Goal: Task Accomplishment & Management: Manage account settings

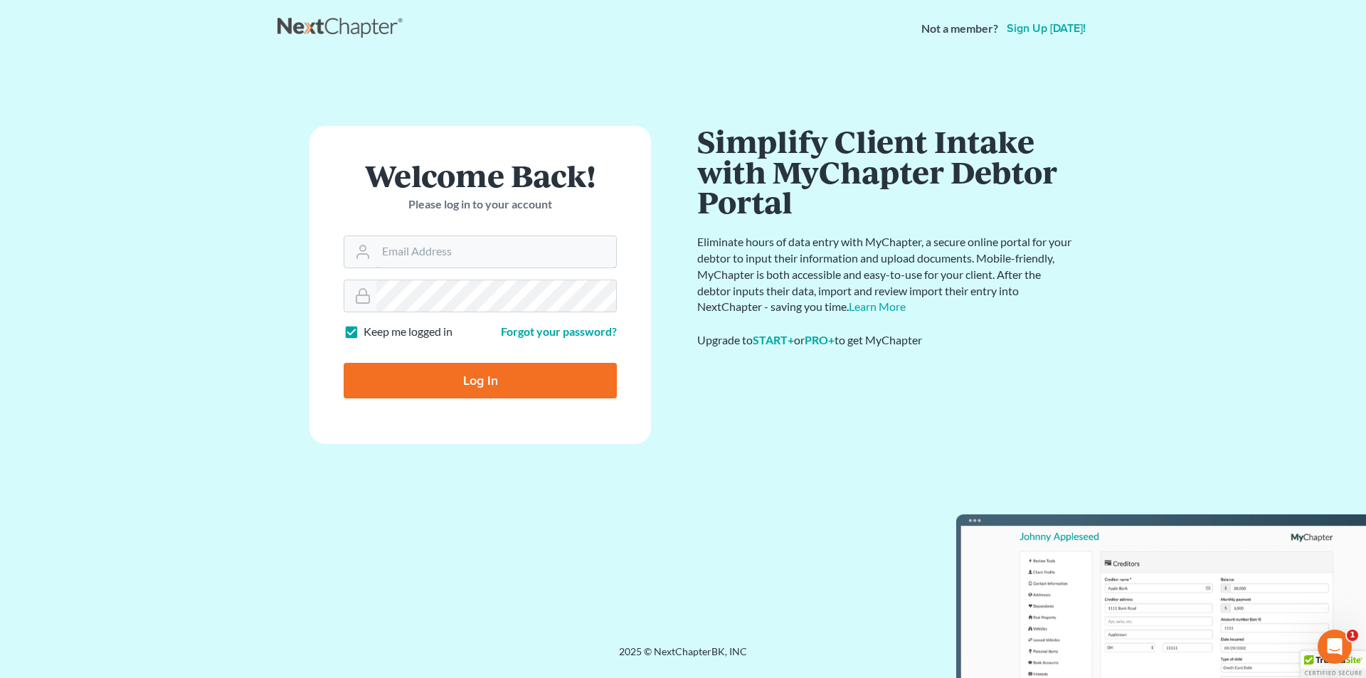
type input "SEAN@HARNAGELAW.COM"
click at [503, 392] on input "Log In" at bounding box center [480, 381] width 273 height 36
type input "Thinking..."
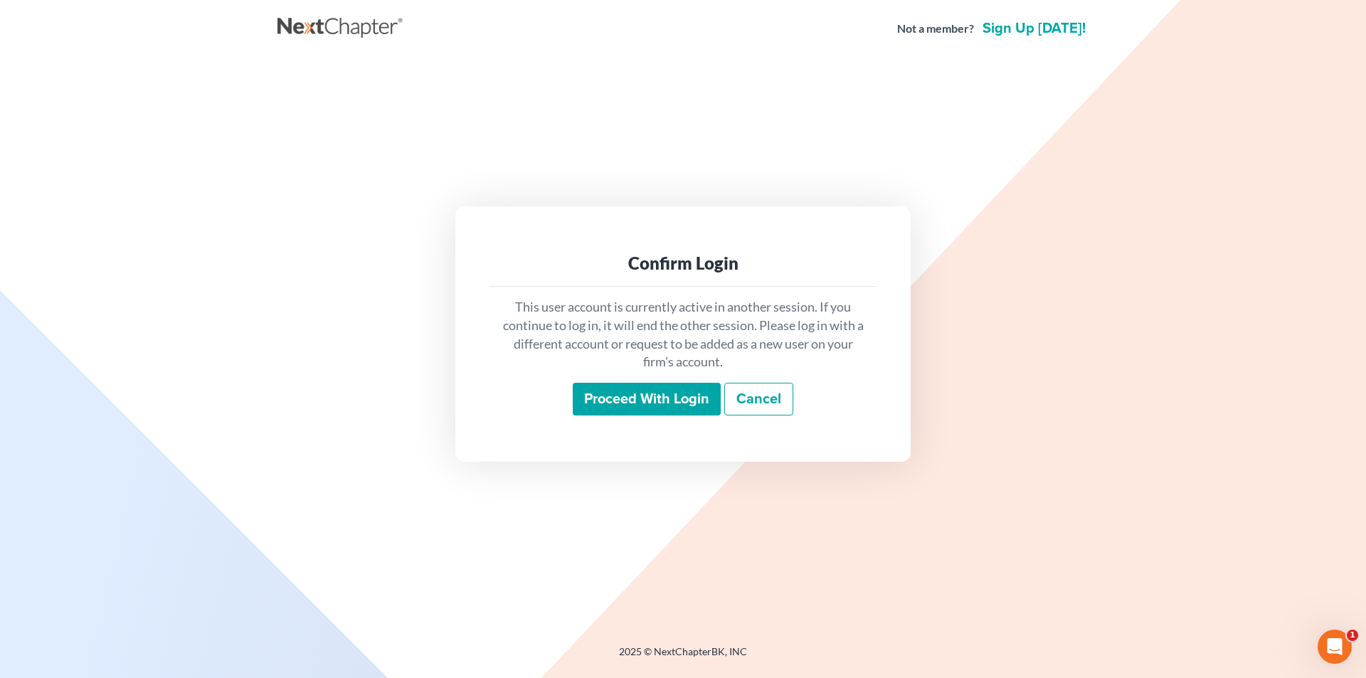
click at [658, 392] on input "Proceed with login" at bounding box center [647, 399] width 148 height 33
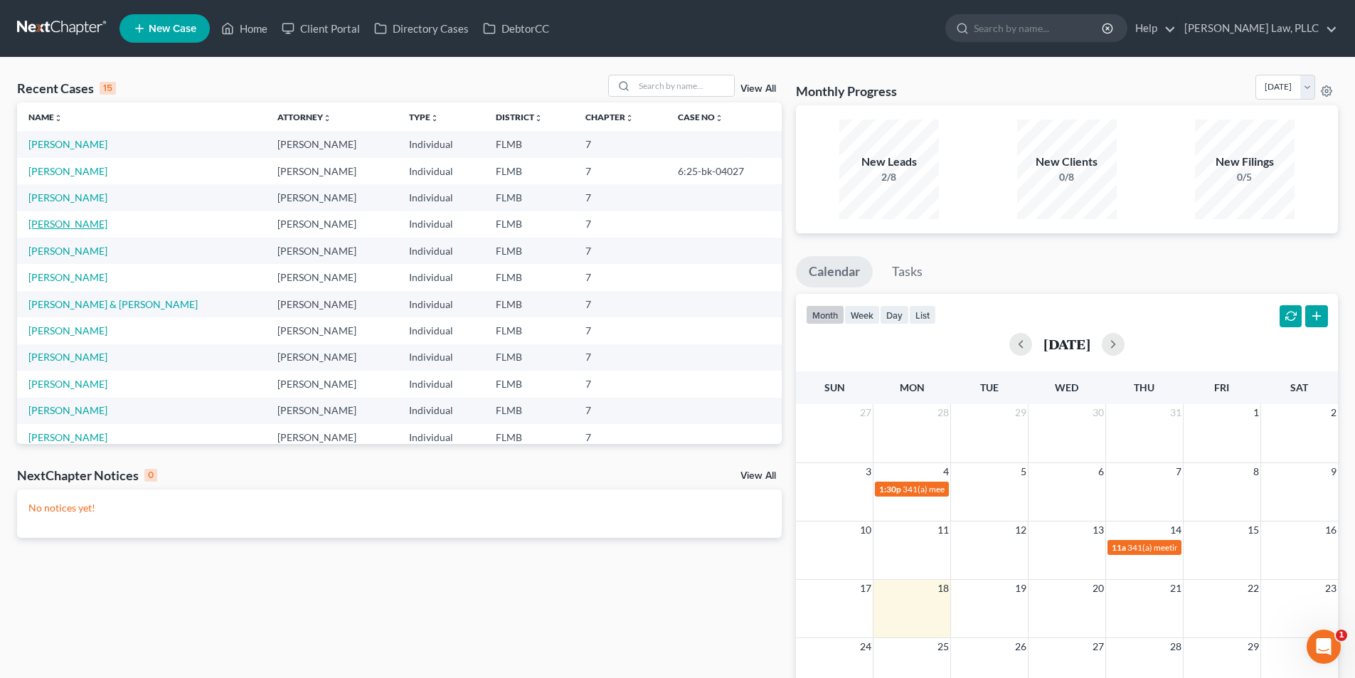
click at [82, 224] on link "[PERSON_NAME]" at bounding box center [67, 224] width 79 height 12
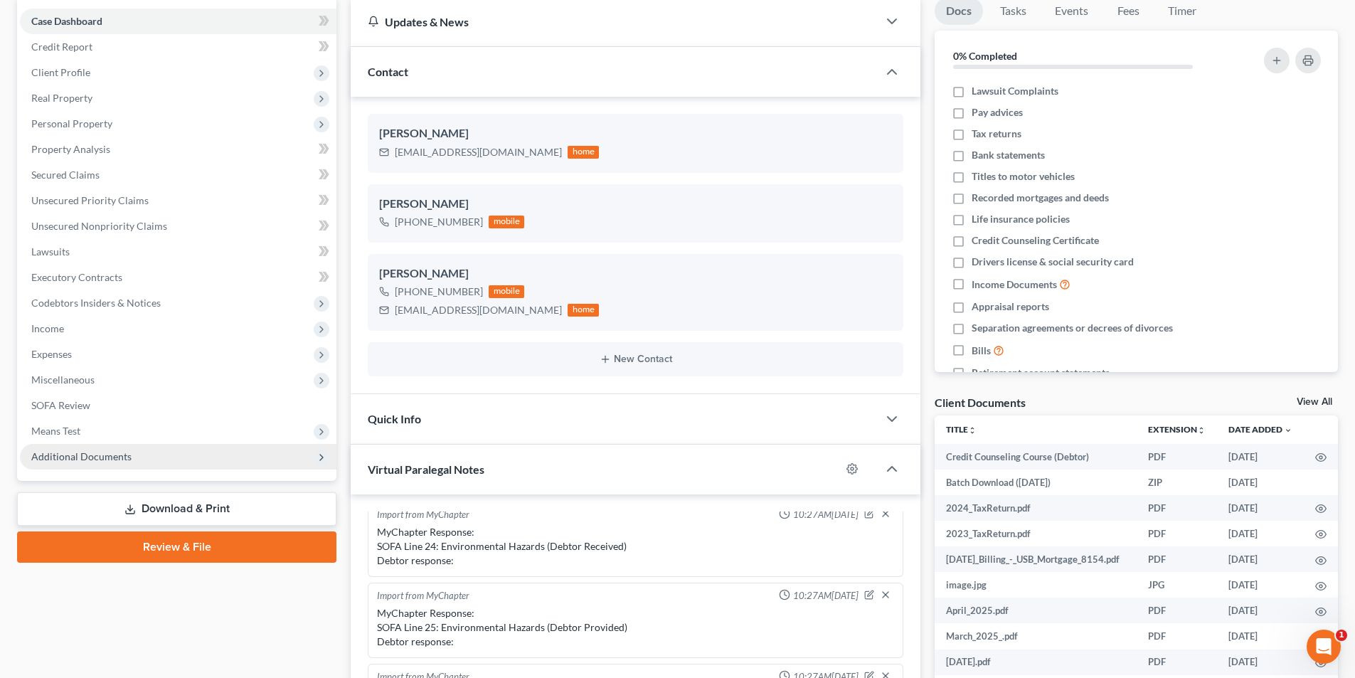
scroll to position [142, 0]
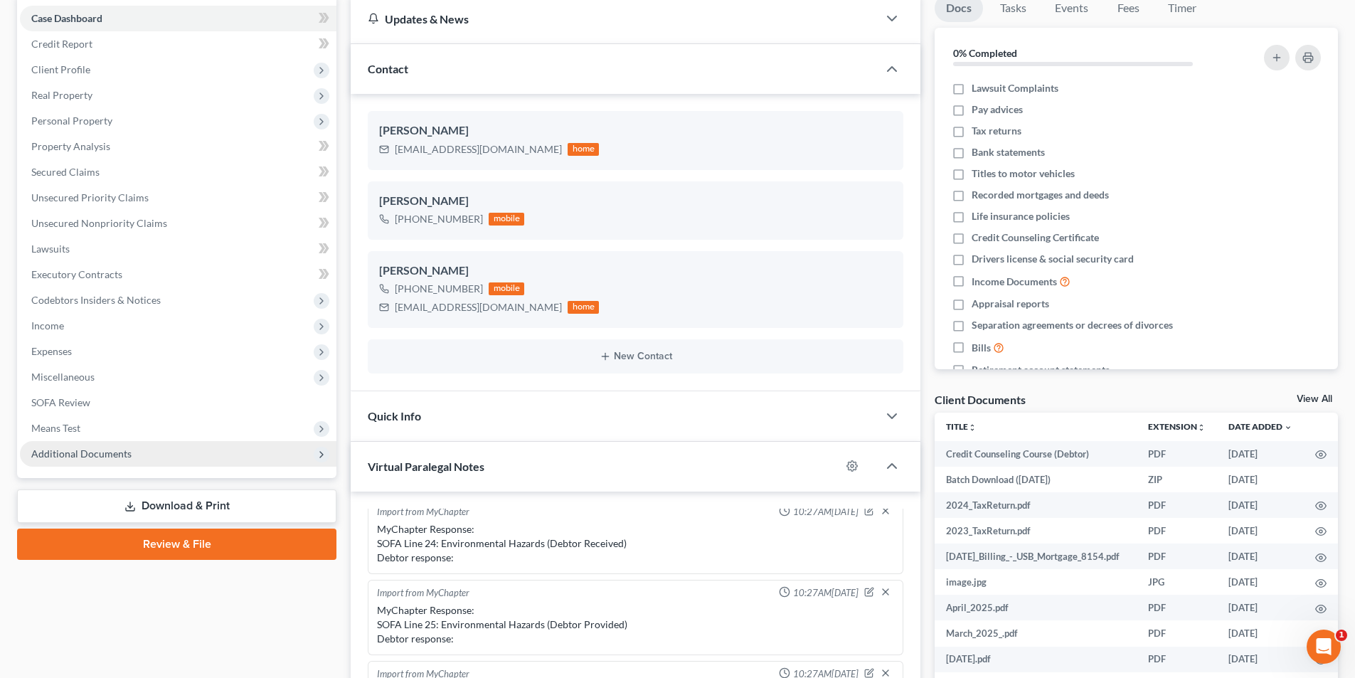
click at [124, 459] on span "Additional Documents" at bounding box center [178, 454] width 317 height 26
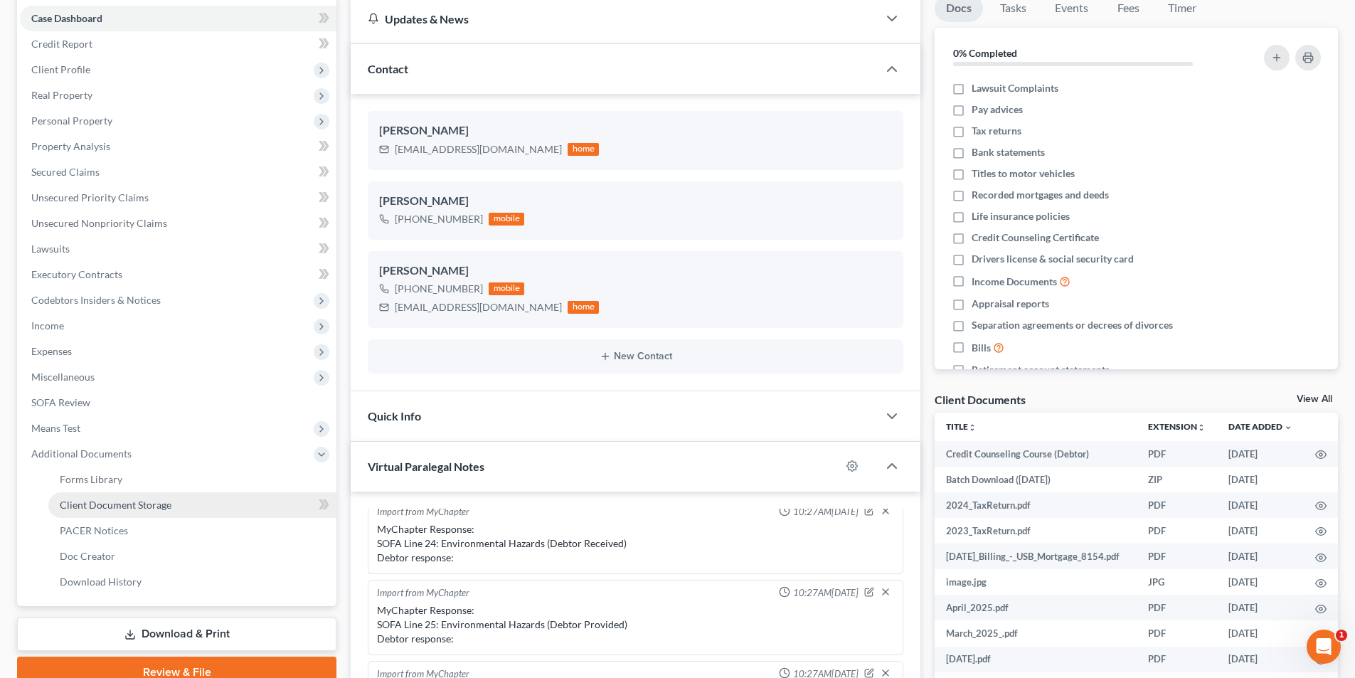
click at [125, 509] on span "Client Document Storage" at bounding box center [116, 505] width 112 height 12
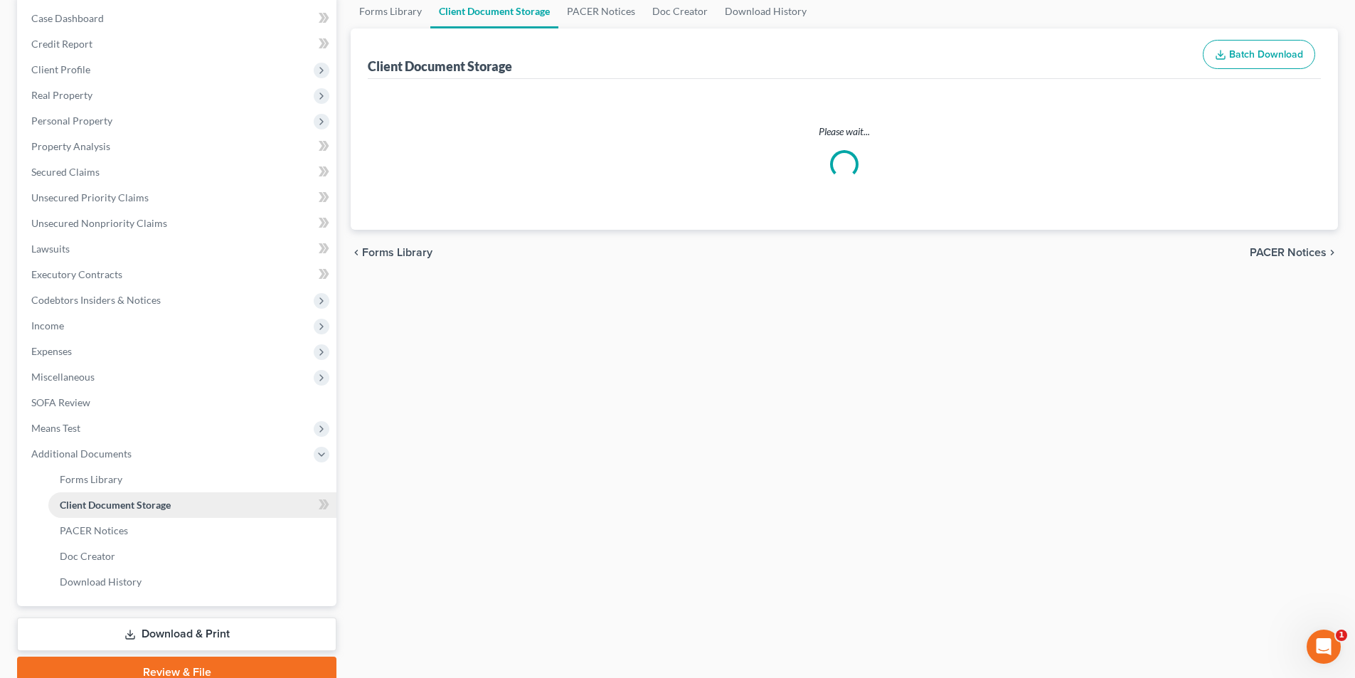
scroll to position [140, 0]
select select "9"
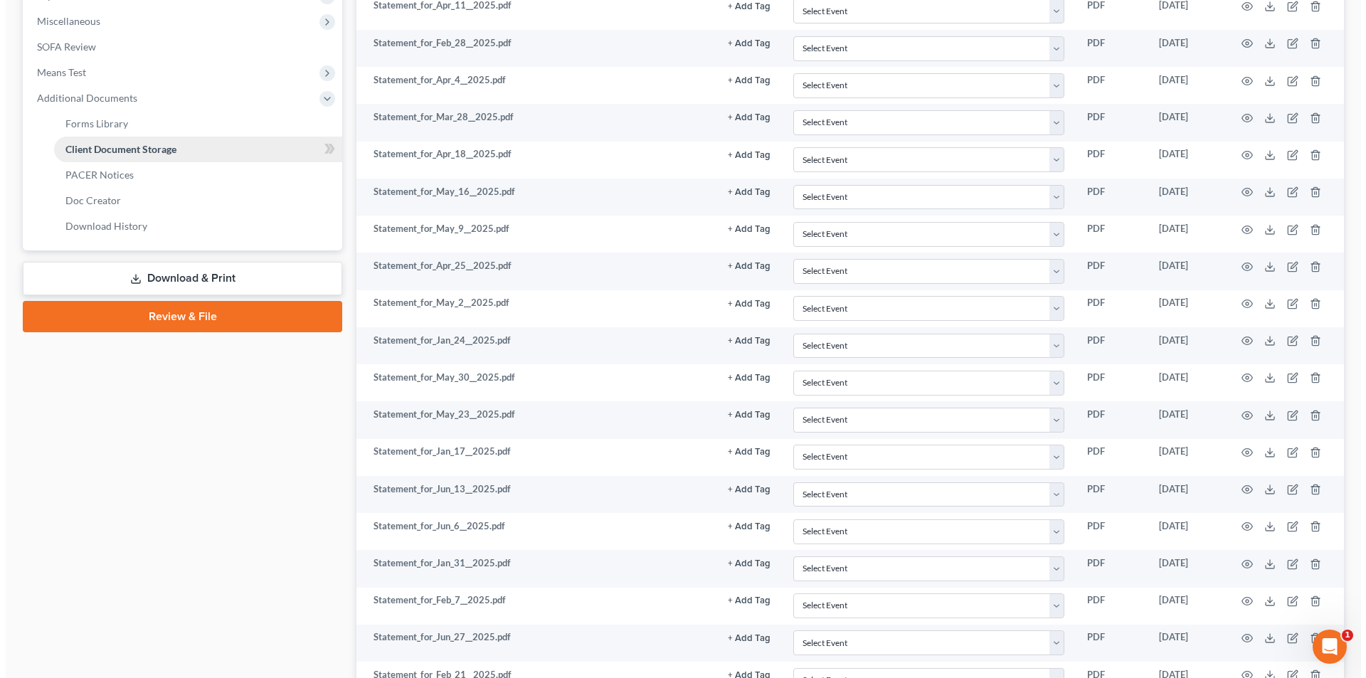
scroll to position [1112, 0]
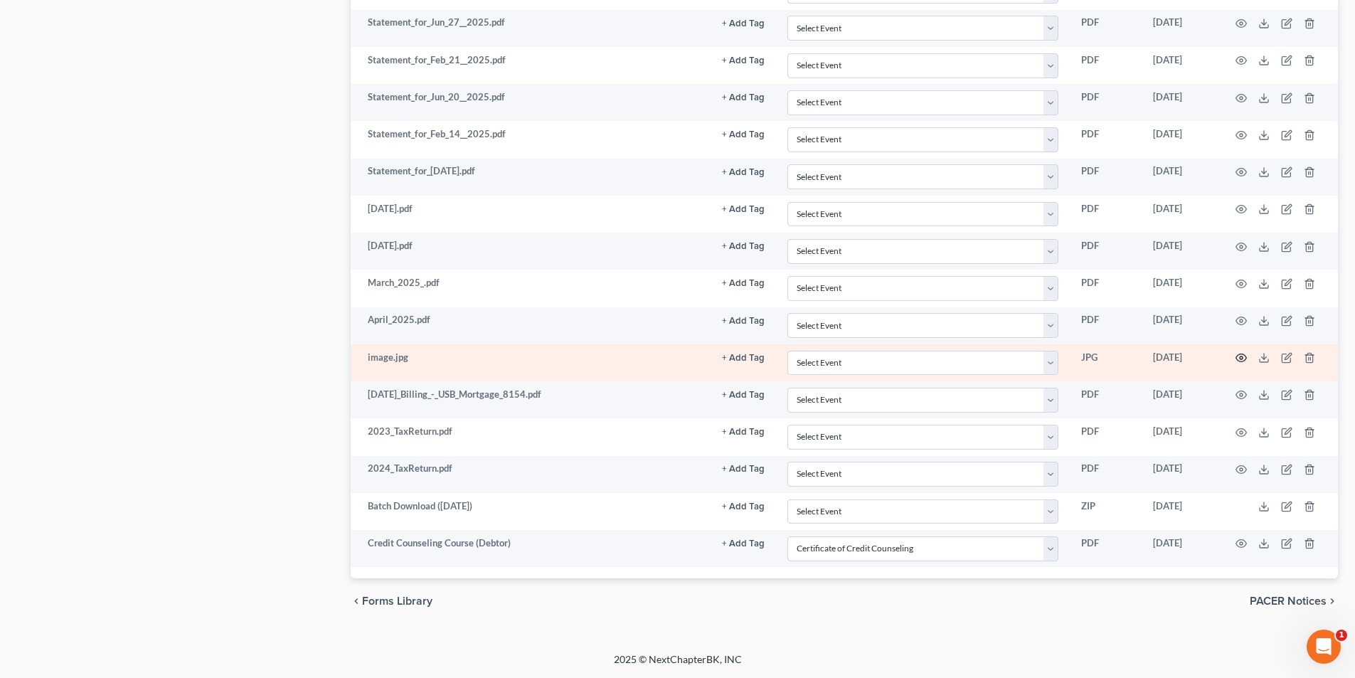
click at [1238, 356] on icon "button" at bounding box center [1241, 358] width 11 height 8
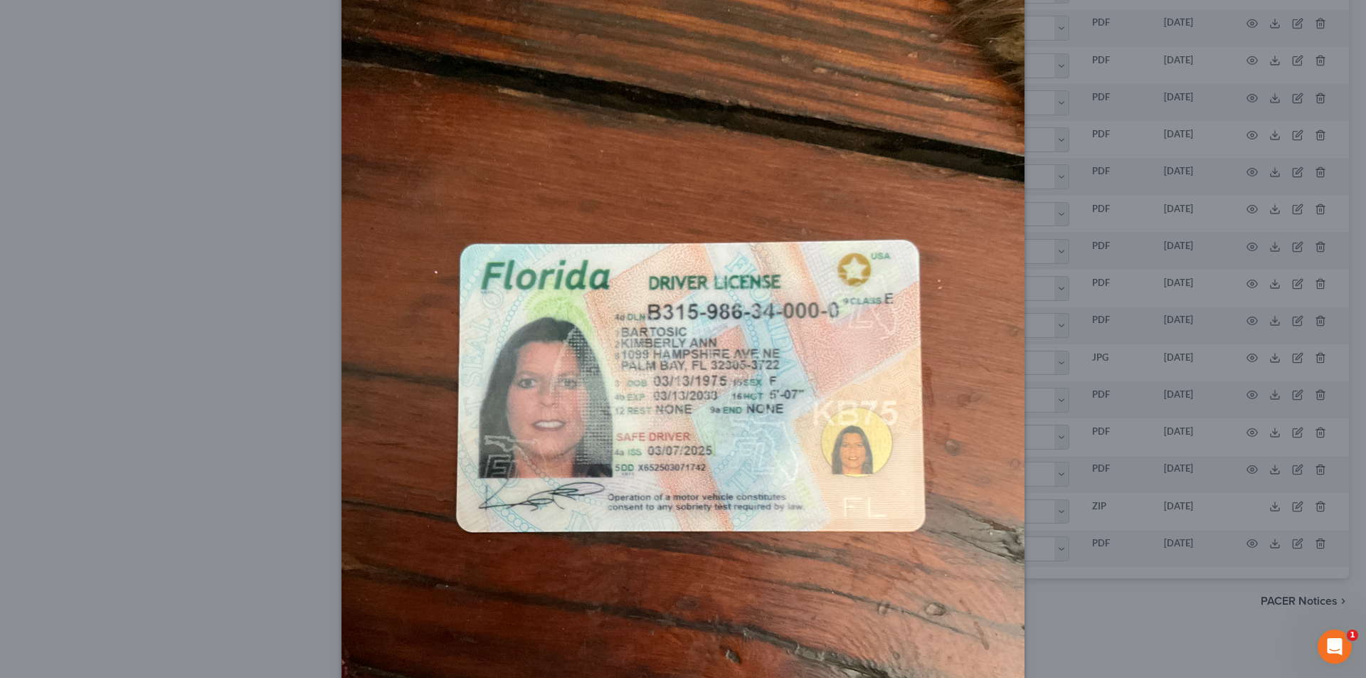
scroll to position [0, 0]
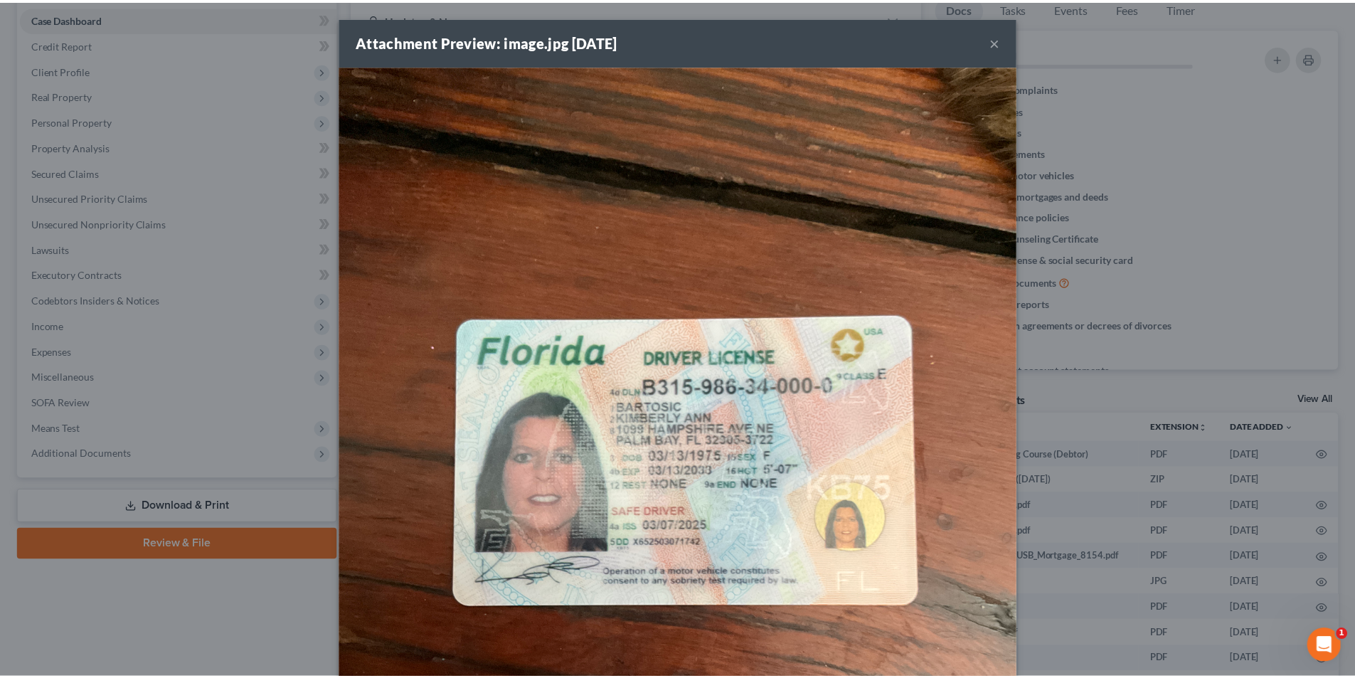
scroll to position [622, 0]
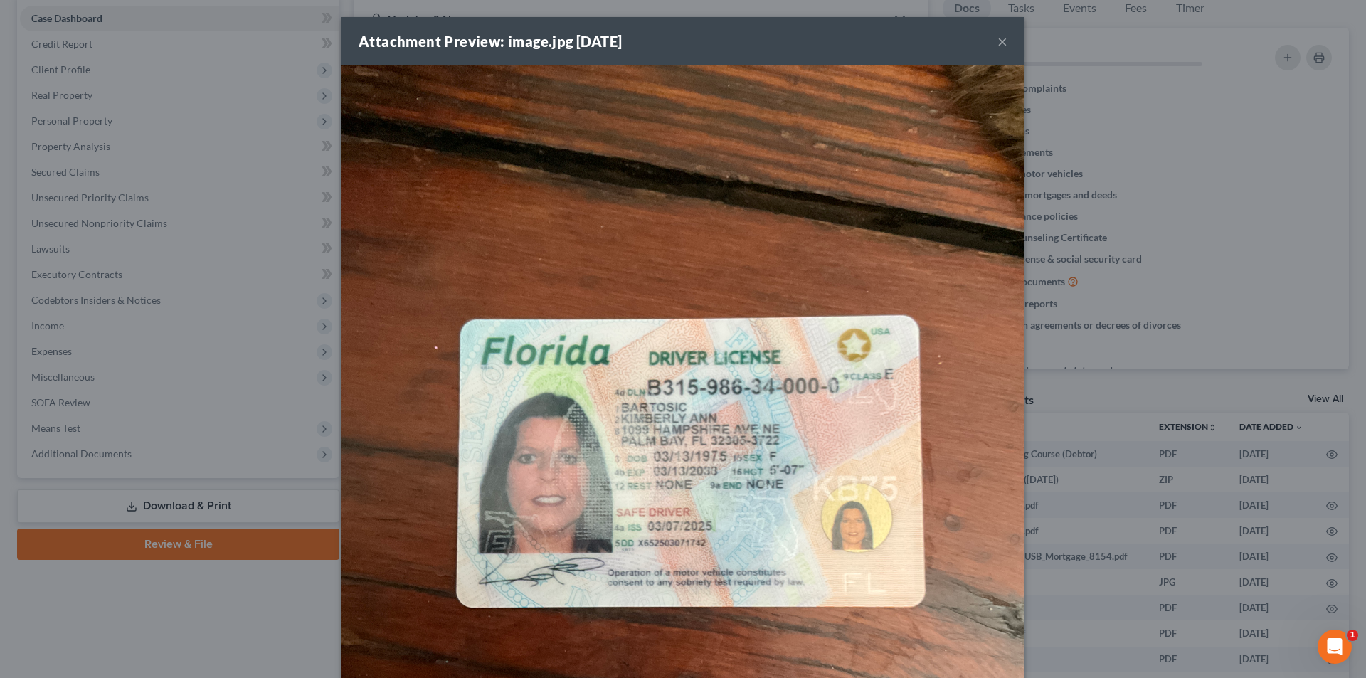
click at [997, 44] on button "×" at bounding box center [1002, 41] width 10 height 17
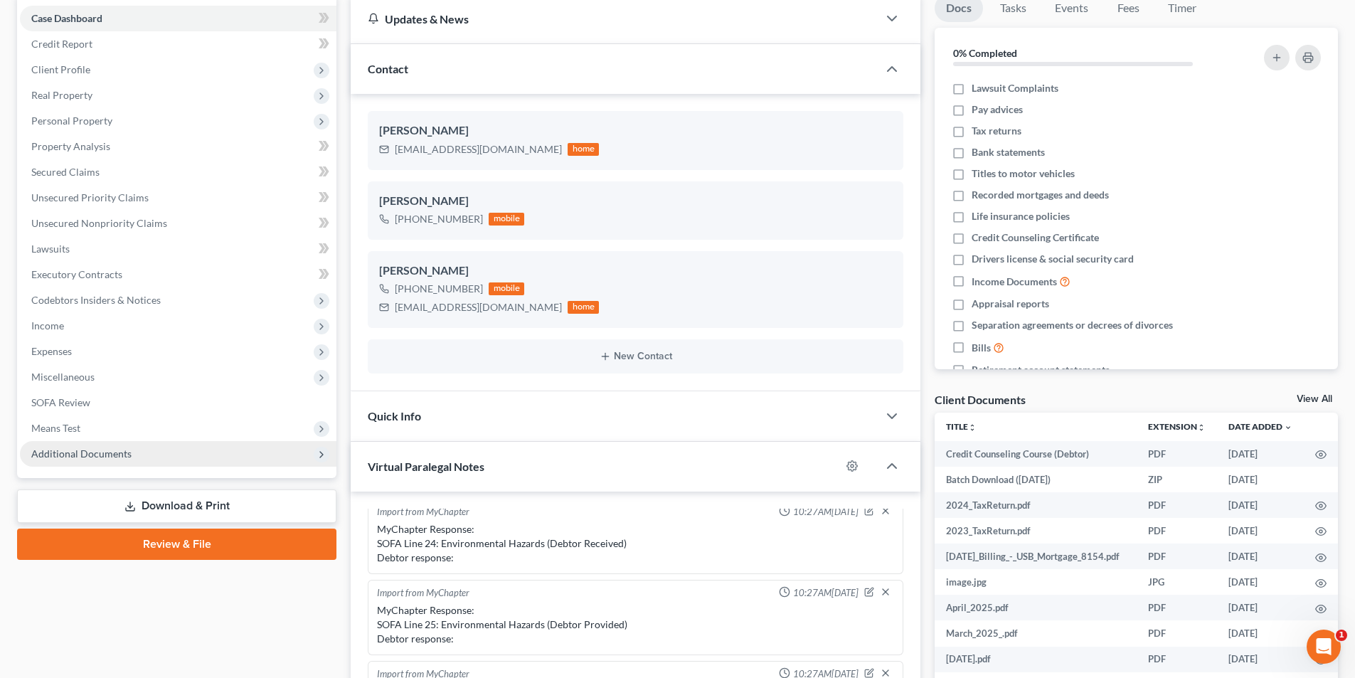
click at [135, 451] on span "Additional Documents" at bounding box center [178, 454] width 317 height 26
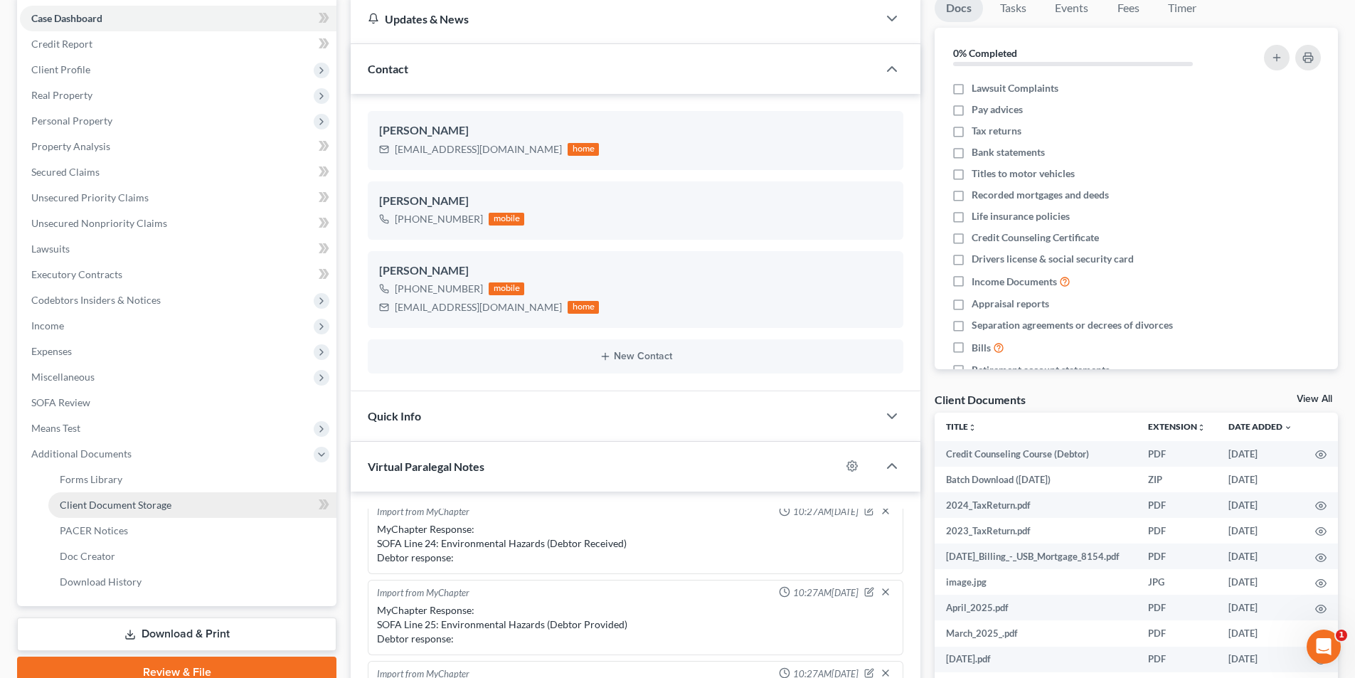
click at [147, 509] on span "Client Document Storage" at bounding box center [116, 505] width 112 height 12
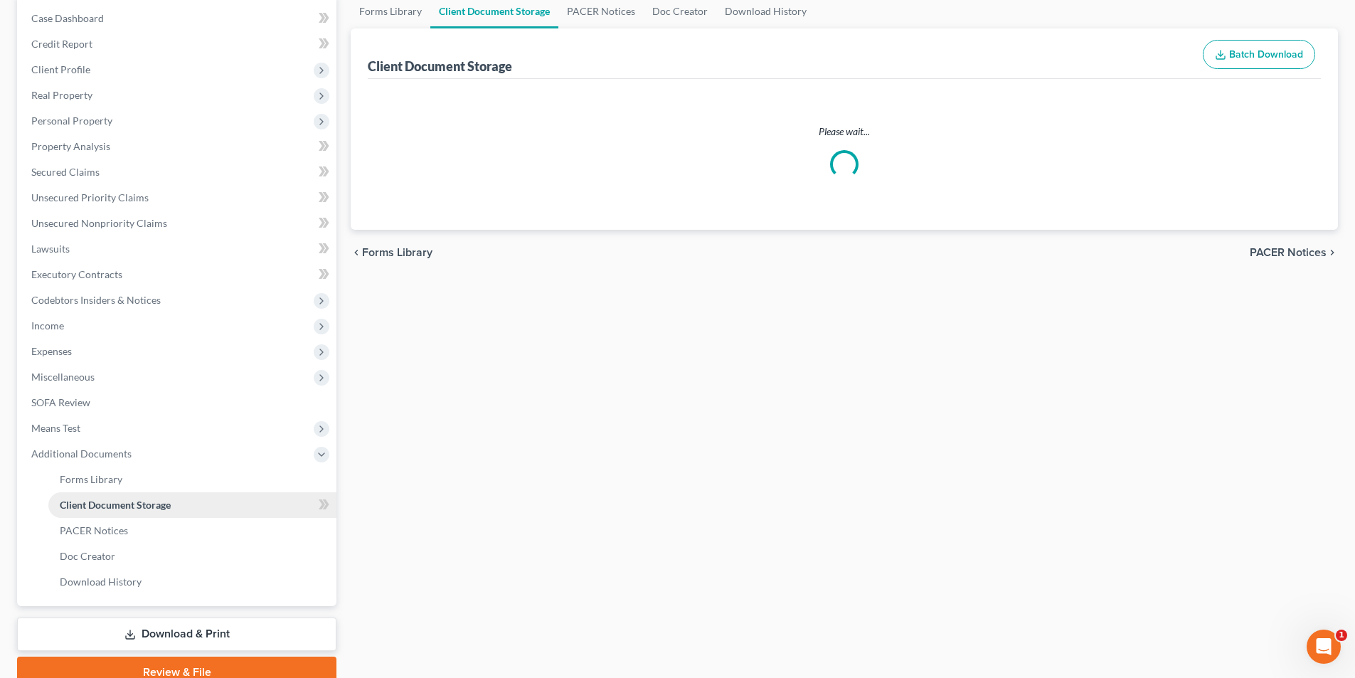
select select "9"
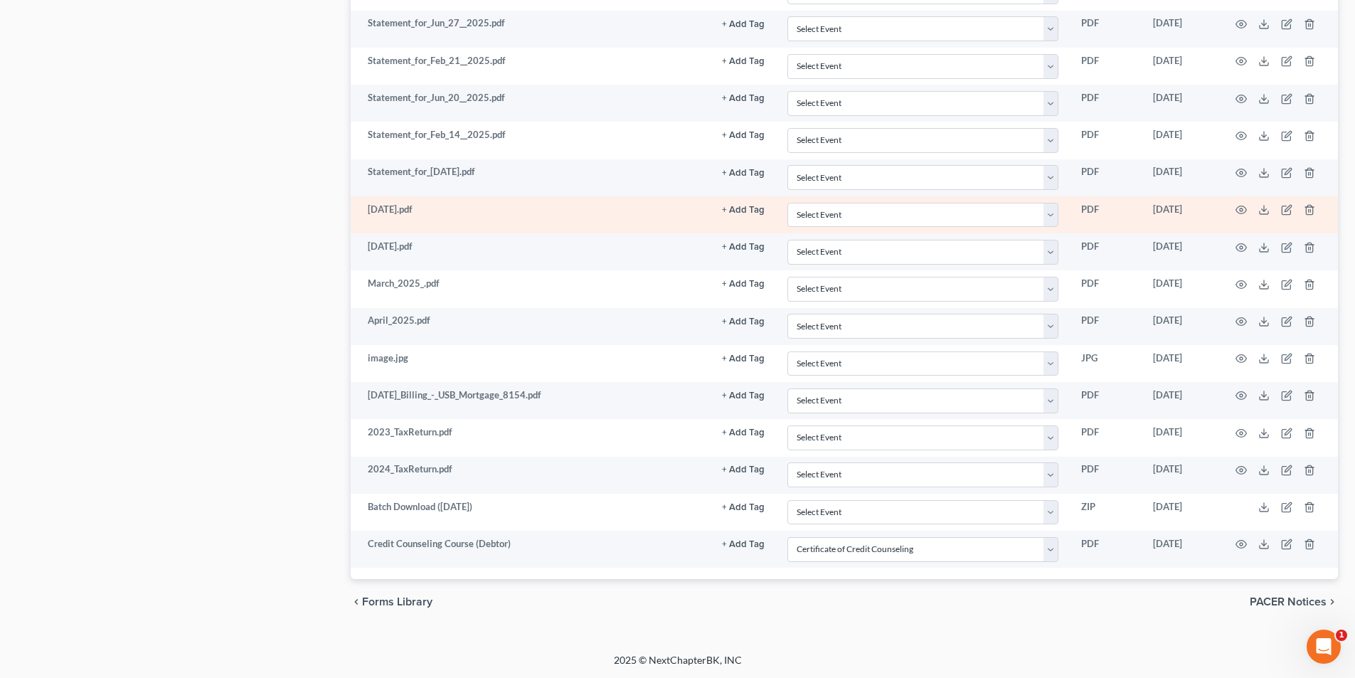
scroll to position [1112, 0]
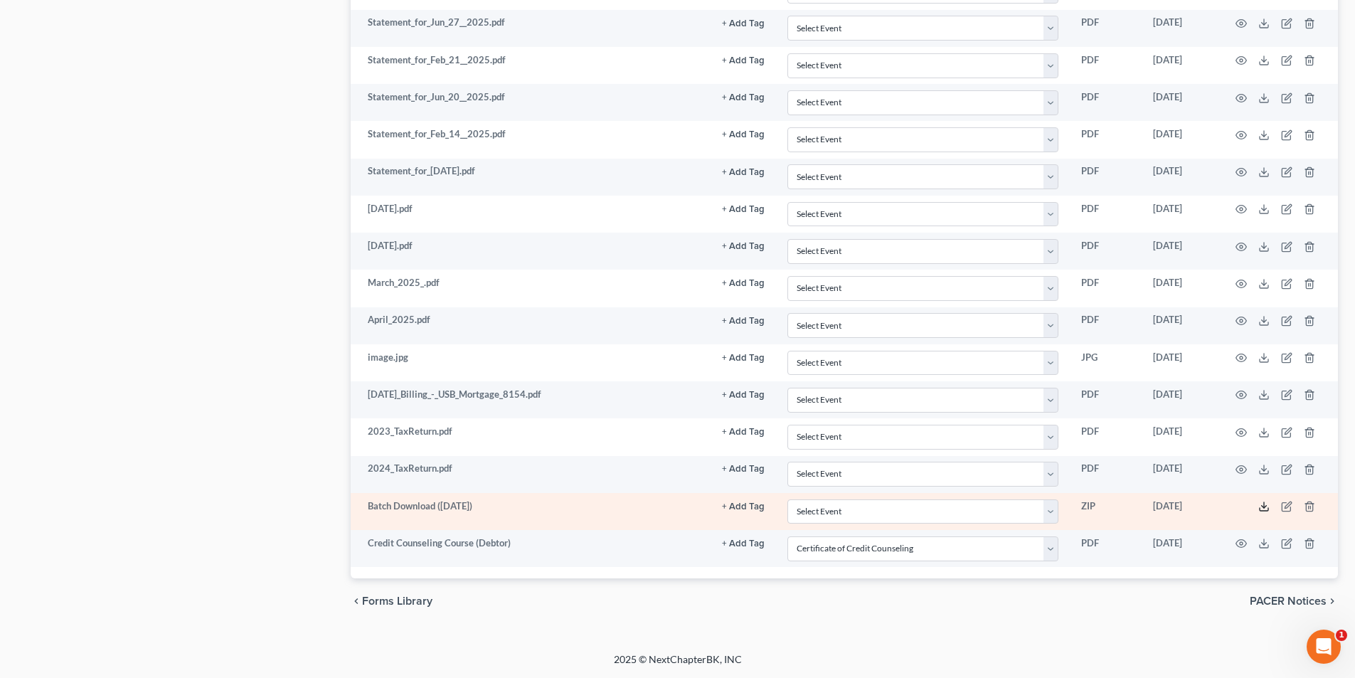
click at [1263, 509] on icon at bounding box center [1263, 506] width 11 height 11
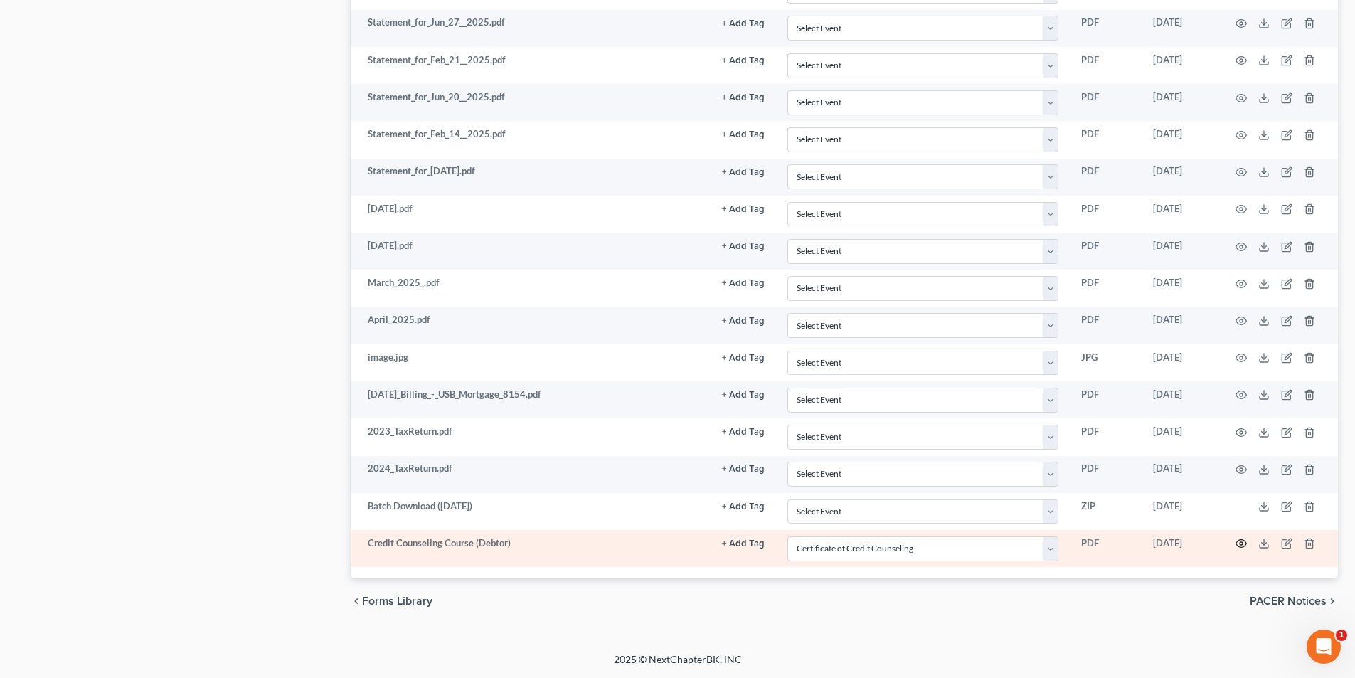
click at [1241, 538] on icon "button" at bounding box center [1241, 543] width 11 height 11
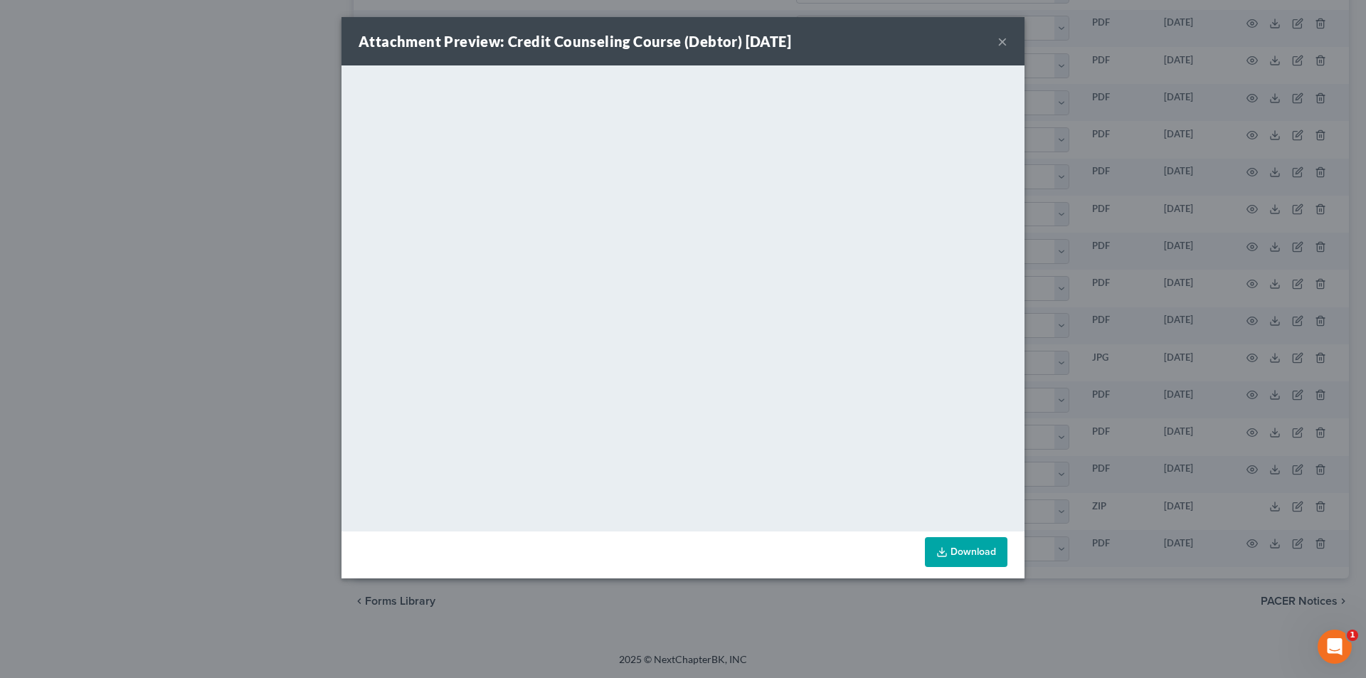
click at [996, 46] on div "Attachment Preview: Credit Counseling Course (Debtor) [DATE] ×" at bounding box center [682, 41] width 683 height 48
click at [1000, 41] on button "×" at bounding box center [1002, 41] width 10 height 17
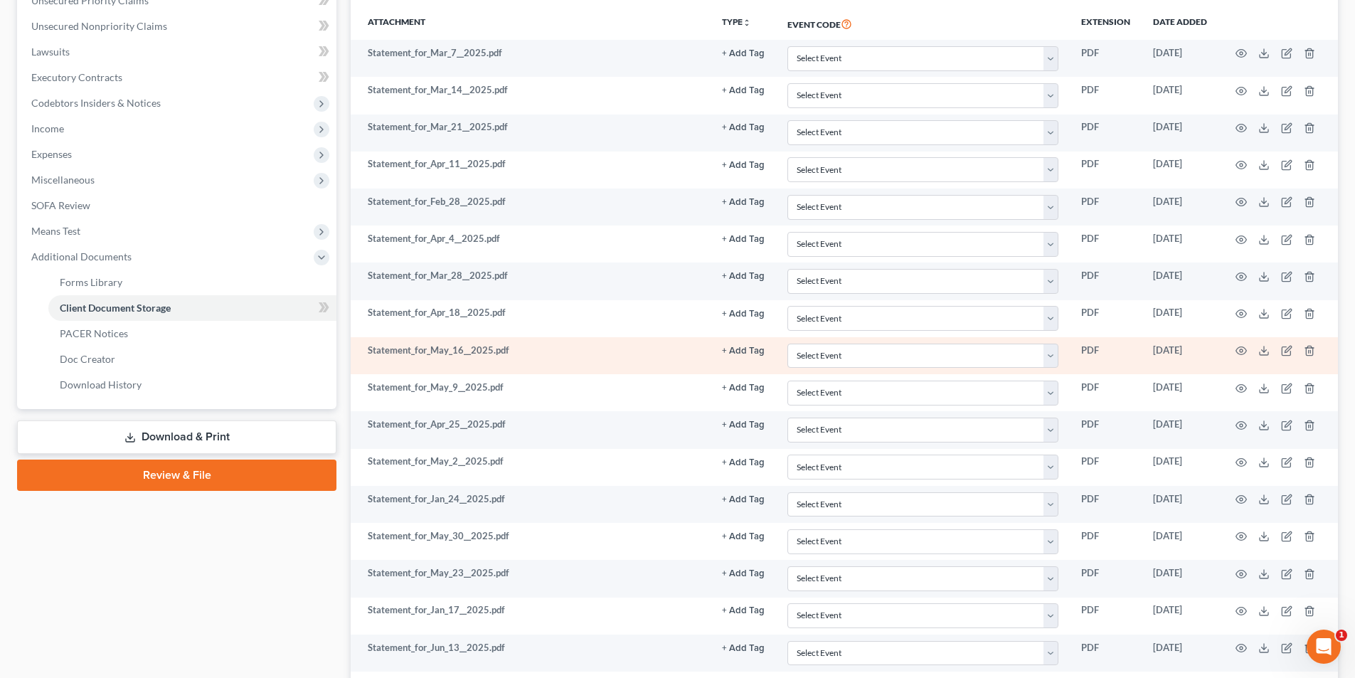
scroll to position [356, 0]
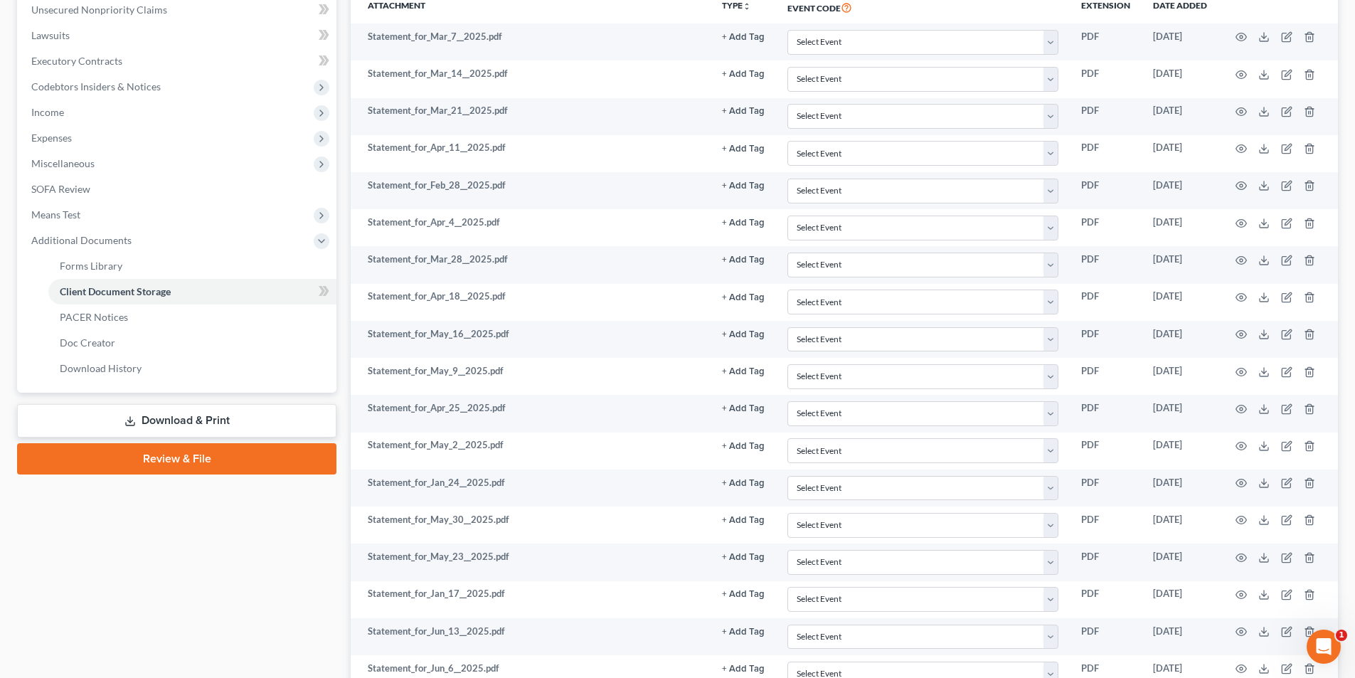
click at [183, 413] on link "Download & Print" at bounding box center [176, 420] width 319 height 33
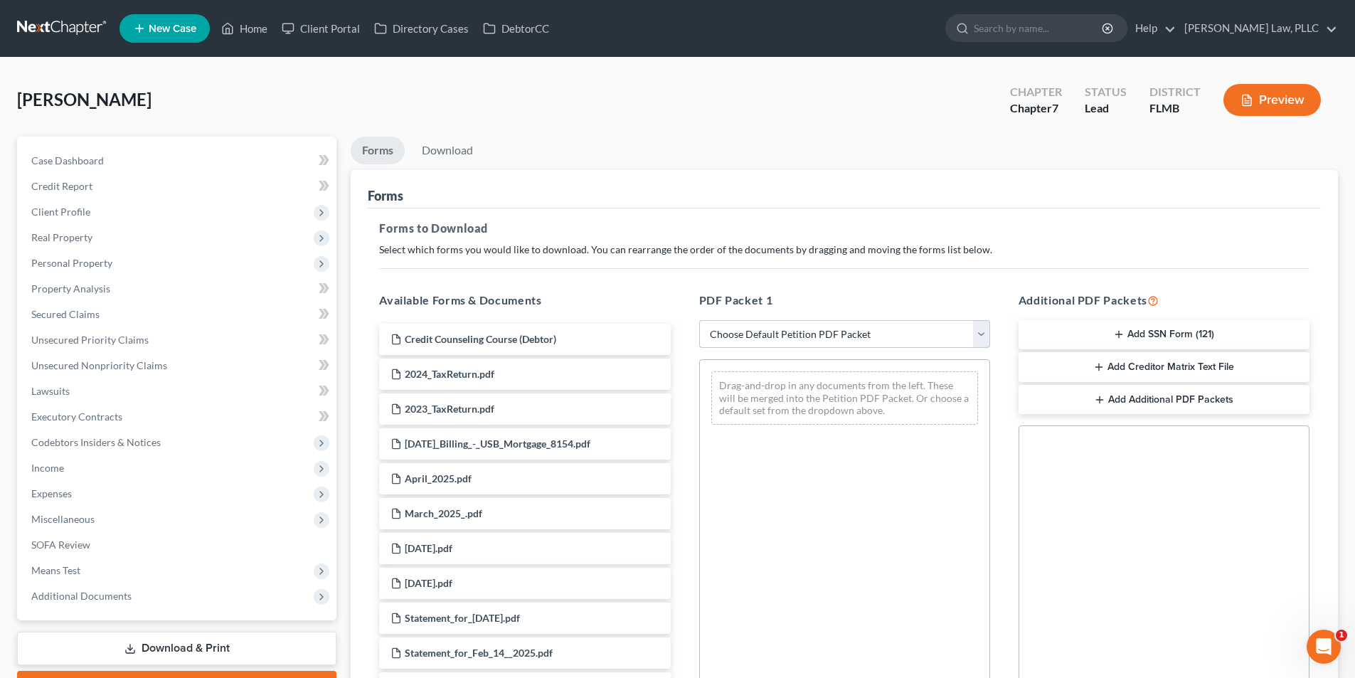
click at [743, 325] on select "Choose Default Petition PDF Packet Complete Bankruptcy Petition (all forms and …" at bounding box center [844, 334] width 291 height 28
select select "0"
click at [704, 320] on select "Choose Default Petition PDF Packet Complete Bankruptcy Petition (all forms and …" at bounding box center [844, 334] width 291 height 28
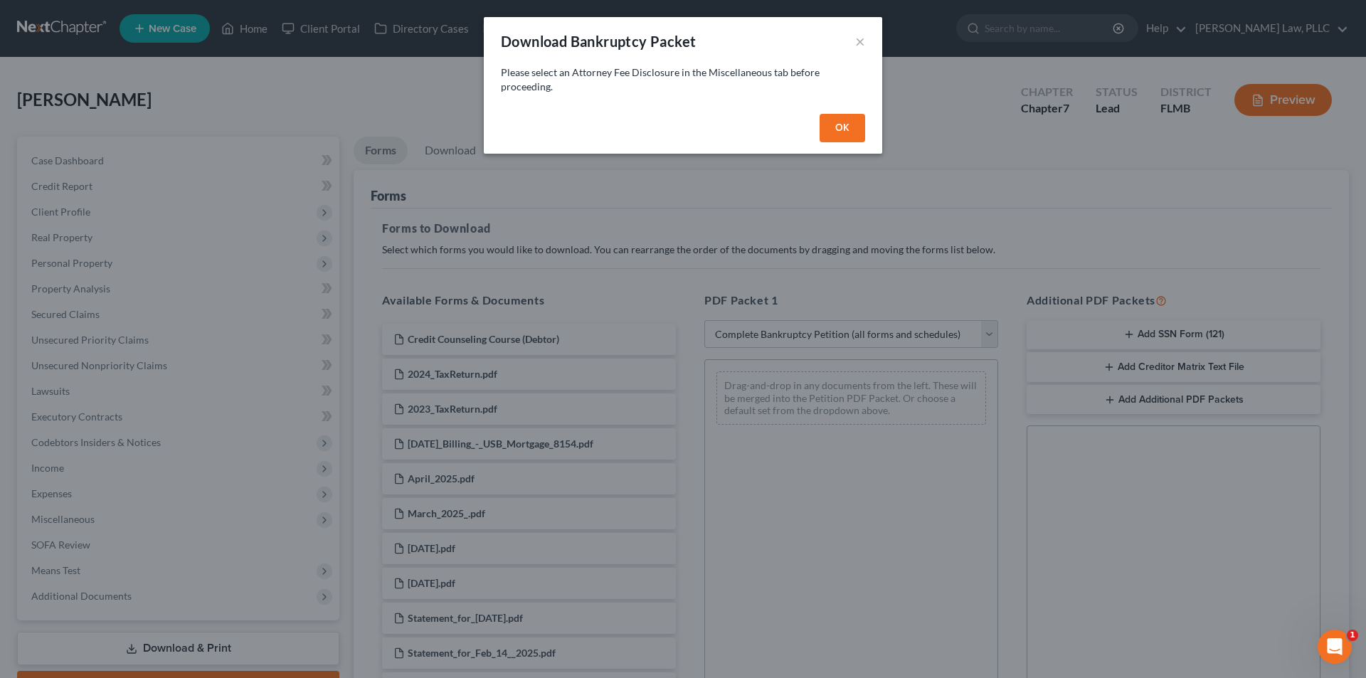
click at [830, 127] on button "OK" at bounding box center [842, 128] width 46 height 28
select select
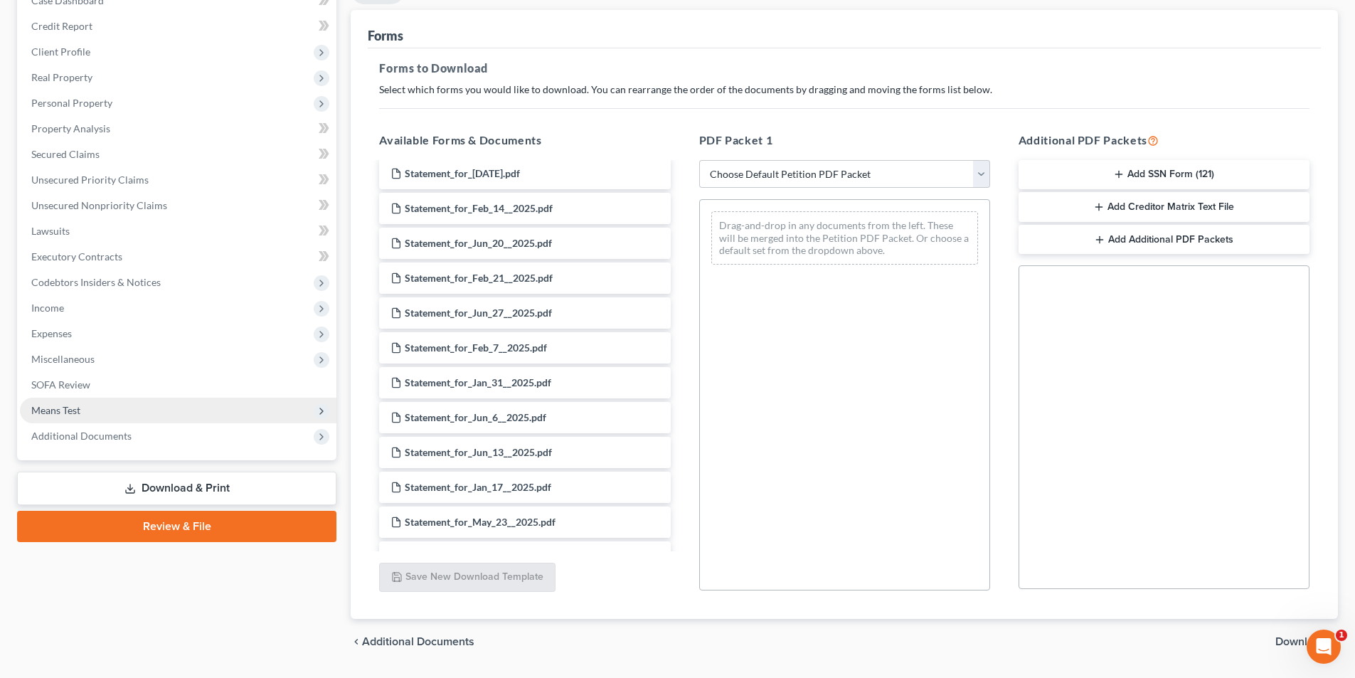
scroll to position [201, 0]
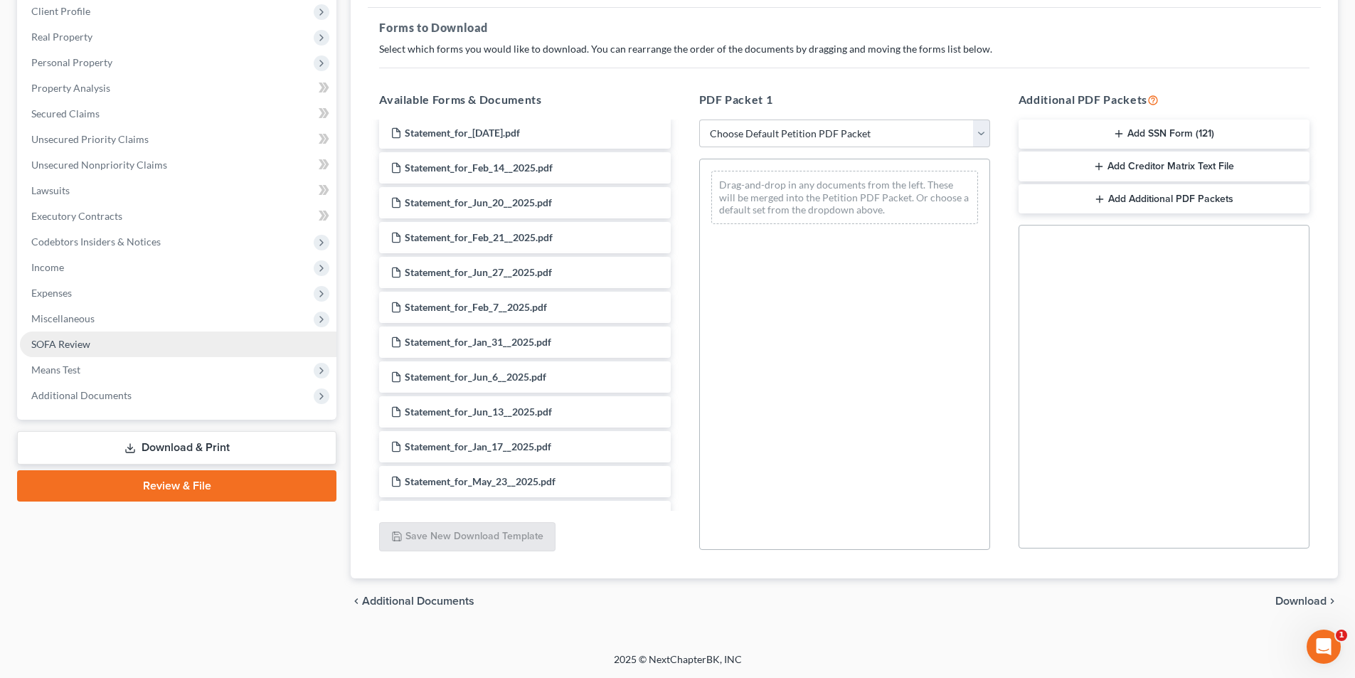
click at [157, 348] on link "SOFA Review" at bounding box center [178, 344] width 317 height 26
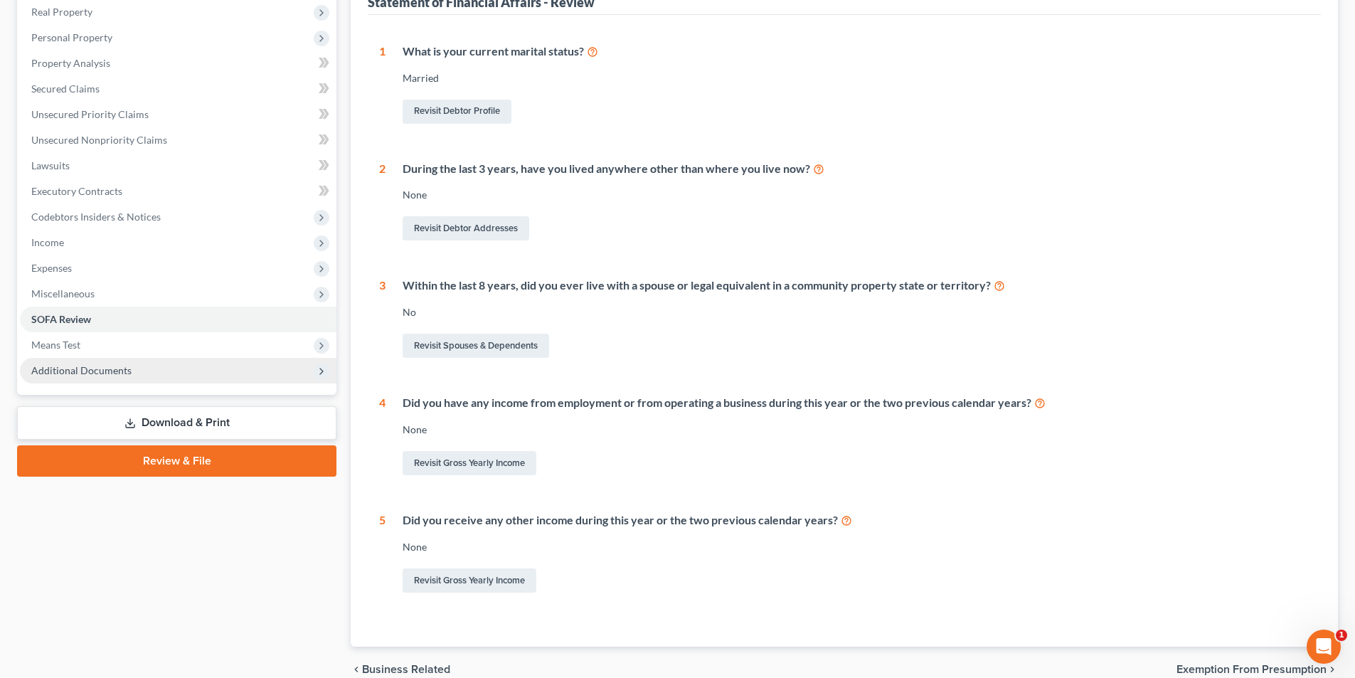
scroll to position [285, 0]
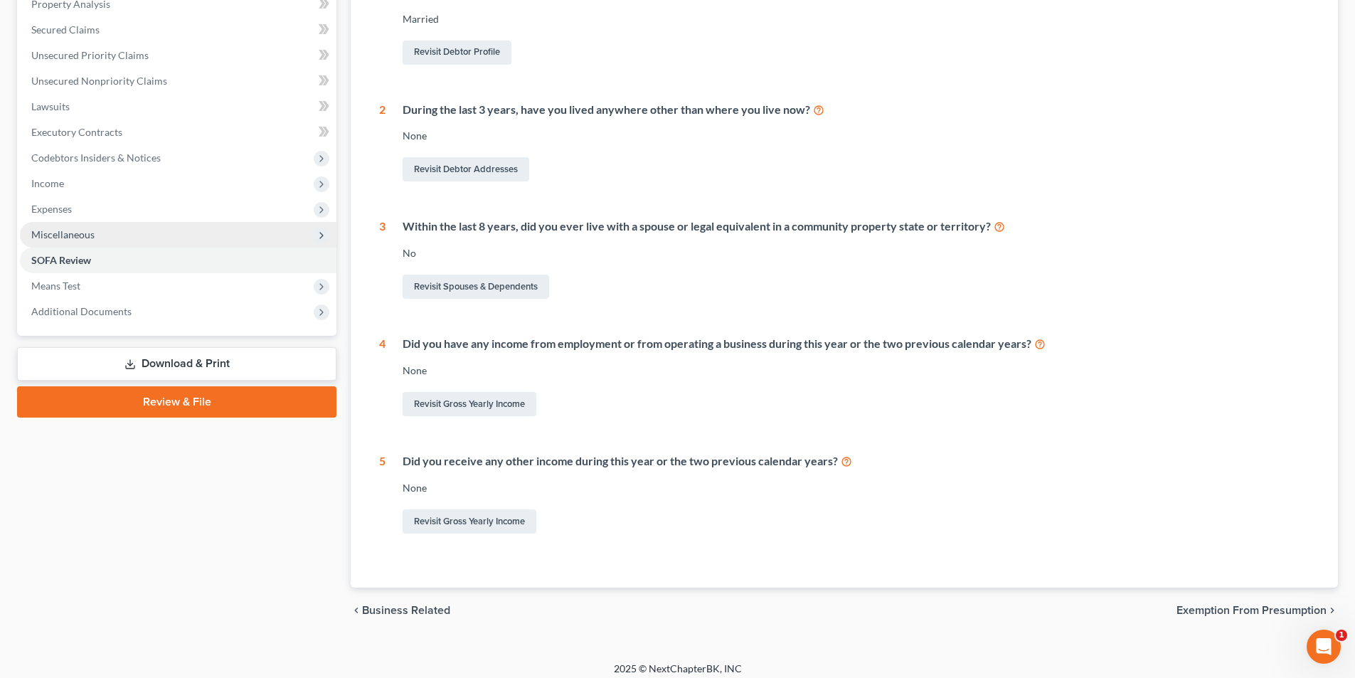
click at [188, 238] on span "Miscellaneous" at bounding box center [178, 235] width 317 height 26
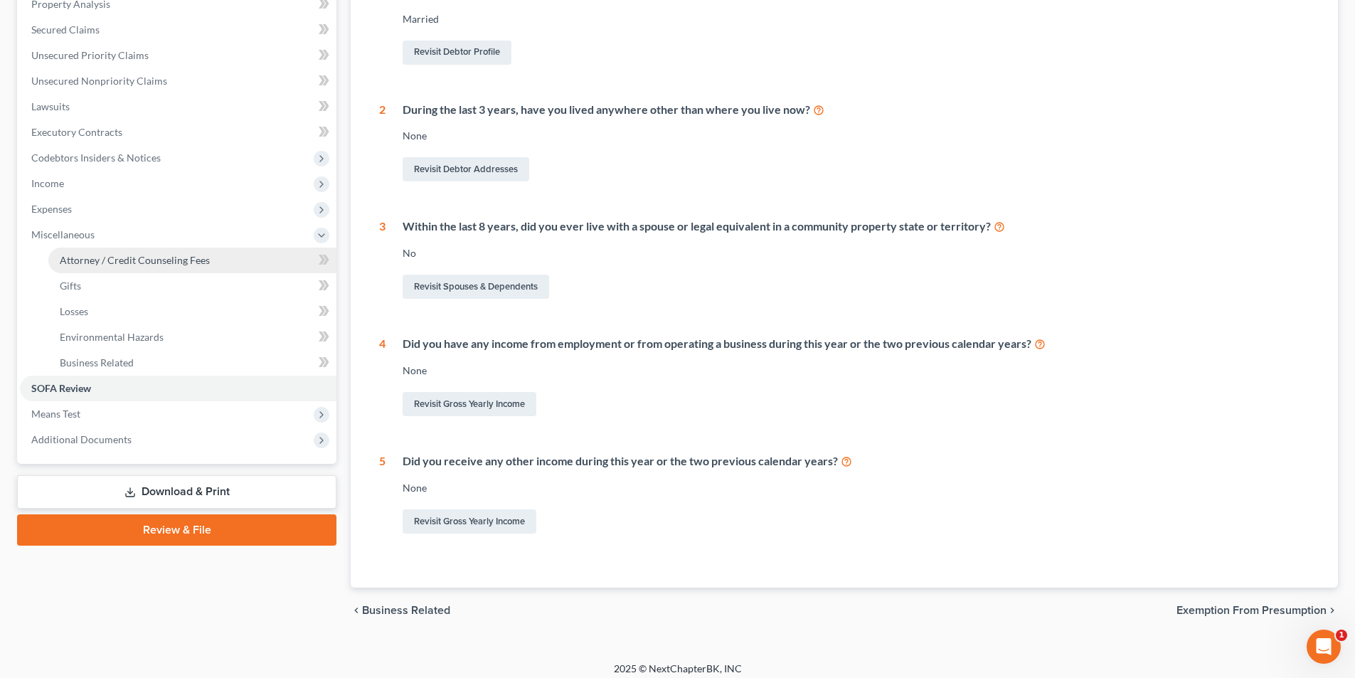
click at [182, 256] on span "Attorney / Credit Counseling Fees" at bounding box center [135, 260] width 150 height 12
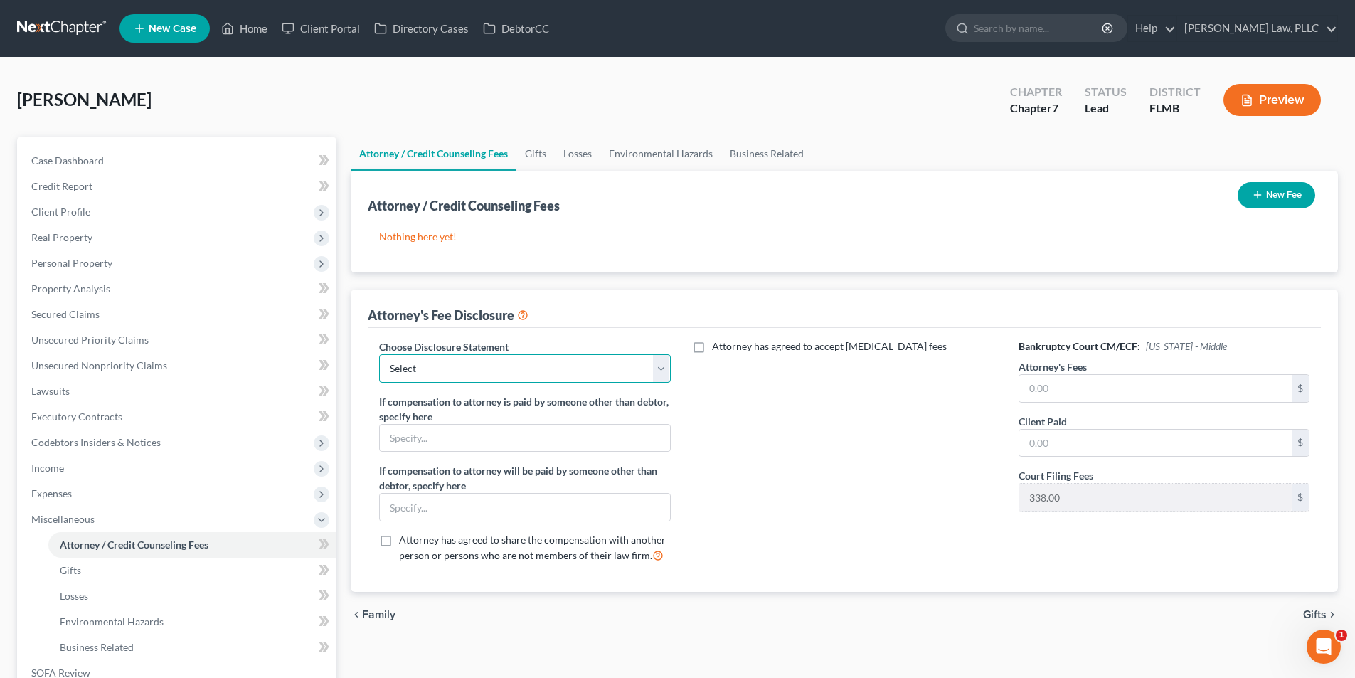
click at [501, 365] on select "Select [GEOGRAPHIC_DATA] of [US_STATE] Fee Disclosure" at bounding box center [524, 368] width 291 height 28
select select "0"
click at [379, 354] on select "Select [GEOGRAPHIC_DATA] of [US_STATE] Fee Disclosure" at bounding box center [524, 368] width 291 height 28
click at [1030, 393] on input "text" at bounding box center [1155, 388] width 272 height 27
type input "1,800.00"
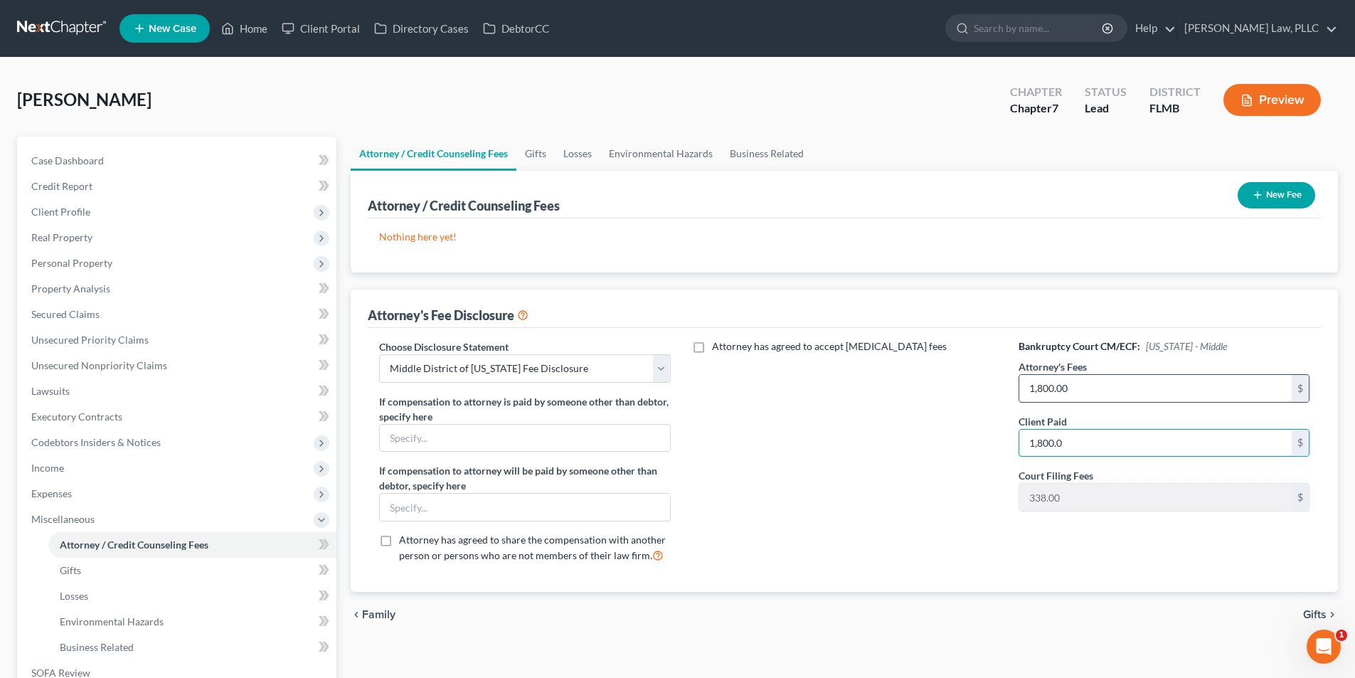
type input "1,800.0"
click at [1073, 447] on input "1,800.0" at bounding box center [1155, 443] width 272 height 27
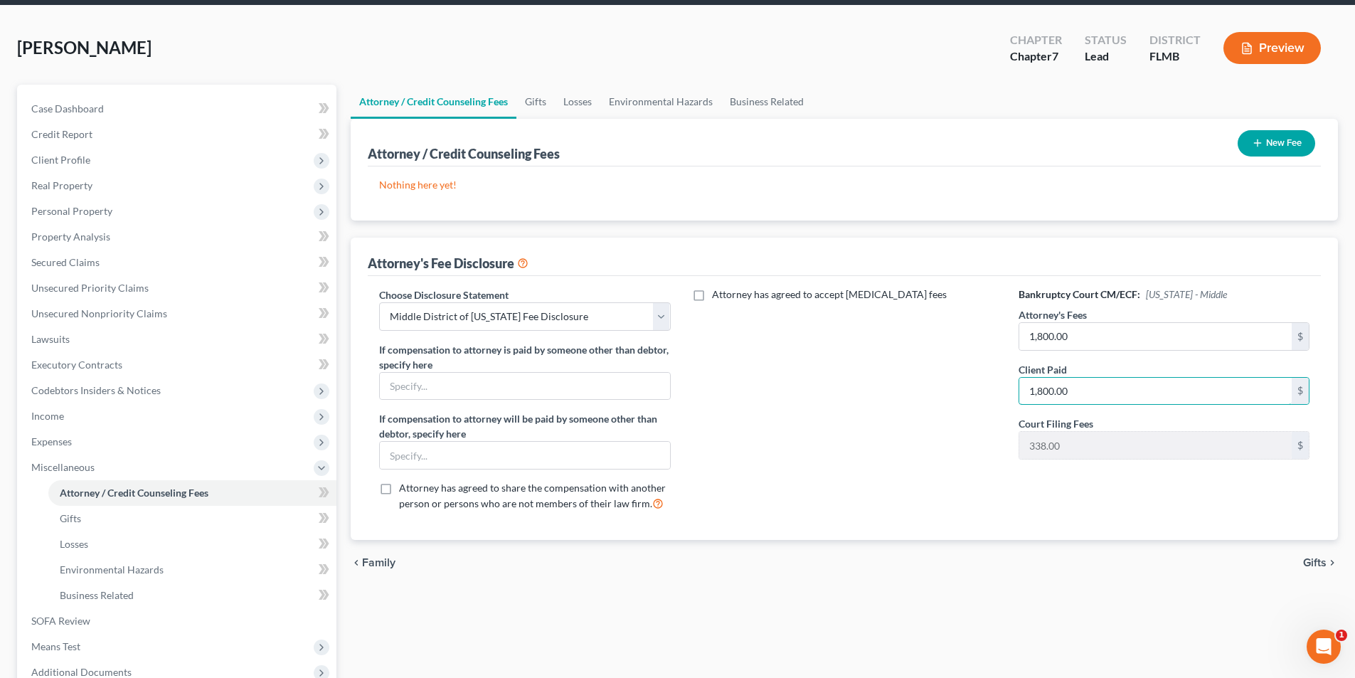
scroll to position [142, 0]
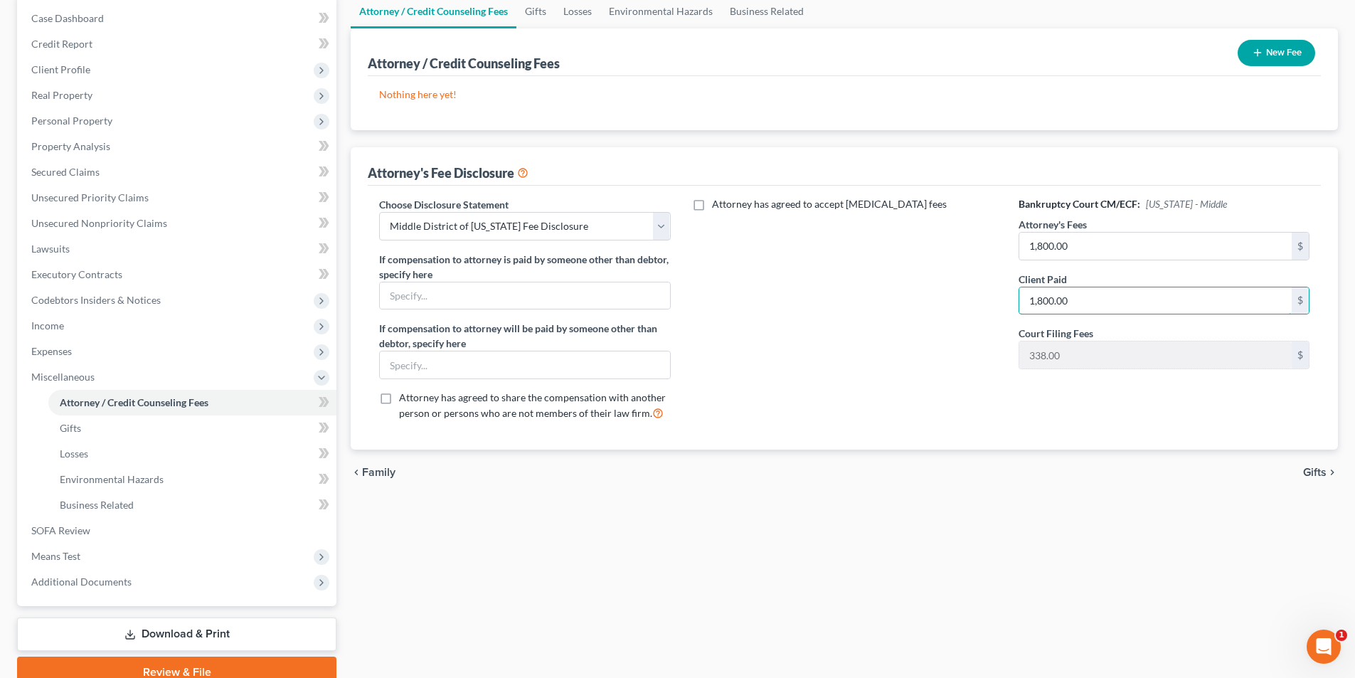
type input "1,800.00"
click at [1312, 470] on span "Gifts" at bounding box center [1314, 472] width 23 height 11
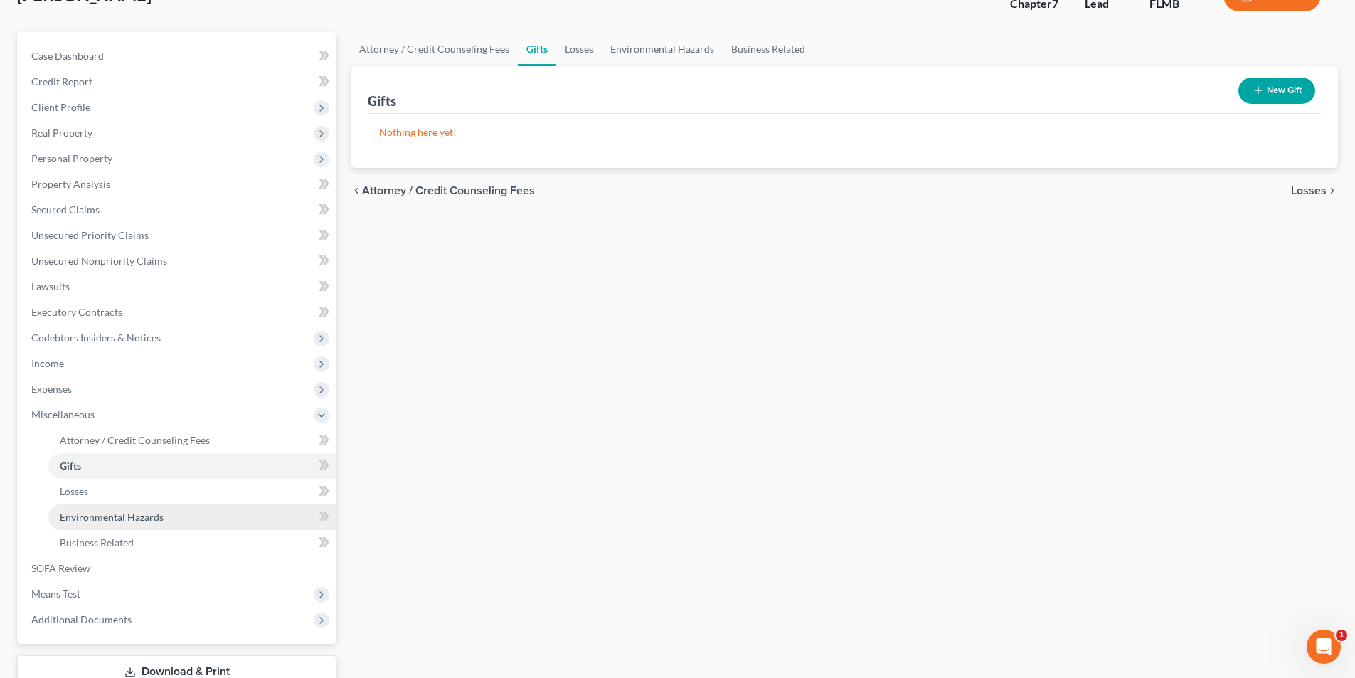
scroll to position [206, 0]
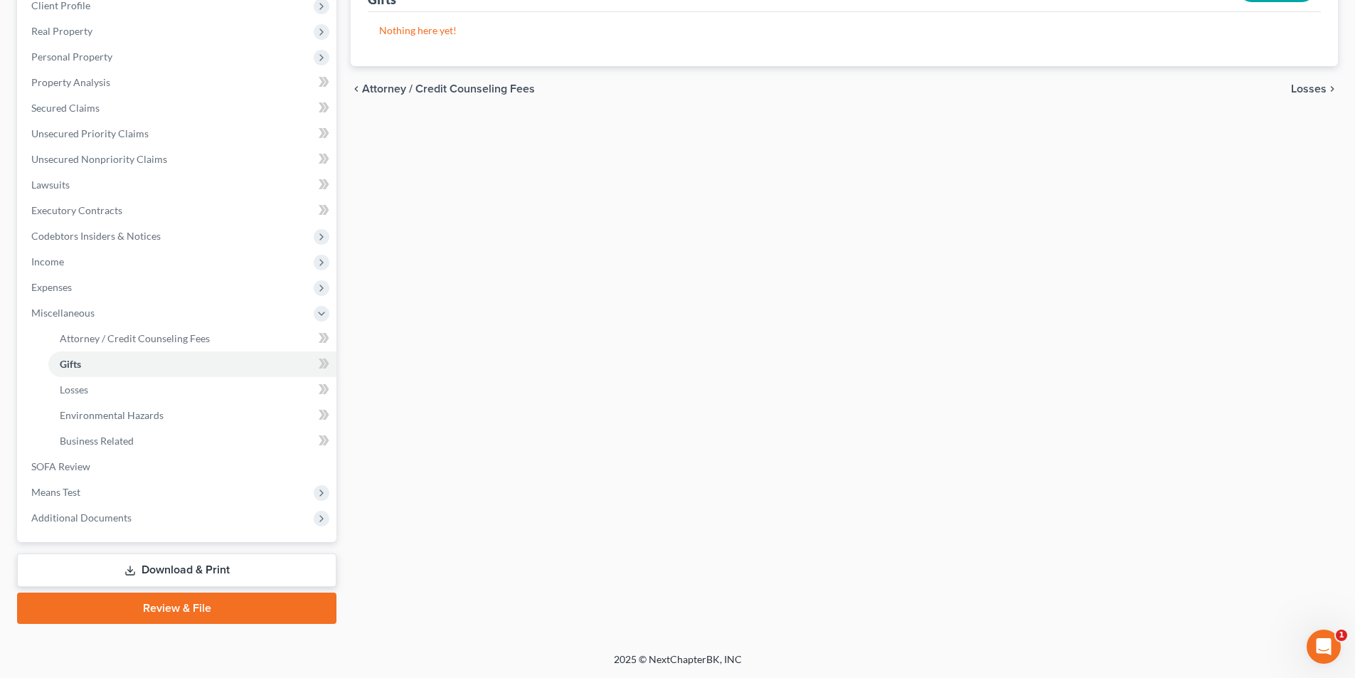
click at [184, 565] on link "Download & Print" at bounding box center [176, 569] width 319 height 33
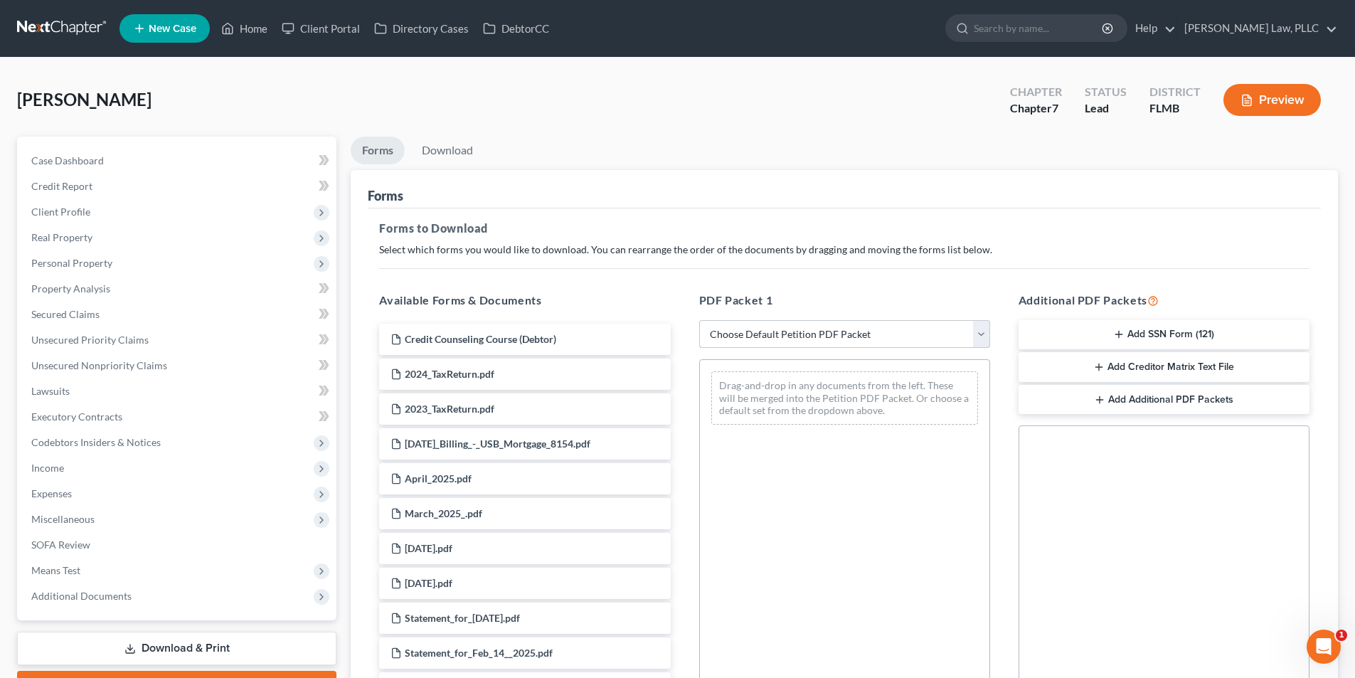
click at [743, 330] on select "Choose Default Petition PDF Packet Complete Bankruptcy Petition (all forms and …" at bounding box center [844, 334] width 291 height 28
select select "0"
click at [699, 320] on select "Choose Default Petition PDF Packet Complete Bankruptcy Petition (all forms and …" at bounding box center [844, 334] width 291 height 28
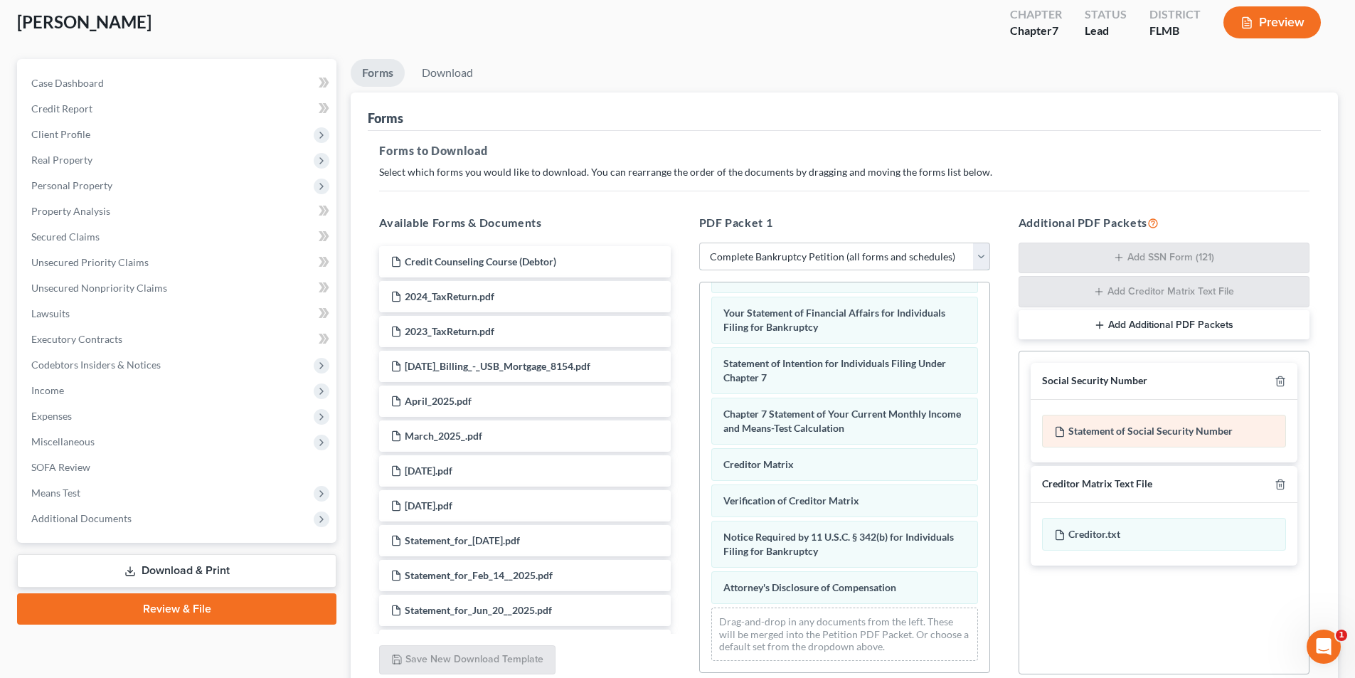
scroll to position [202, 0]
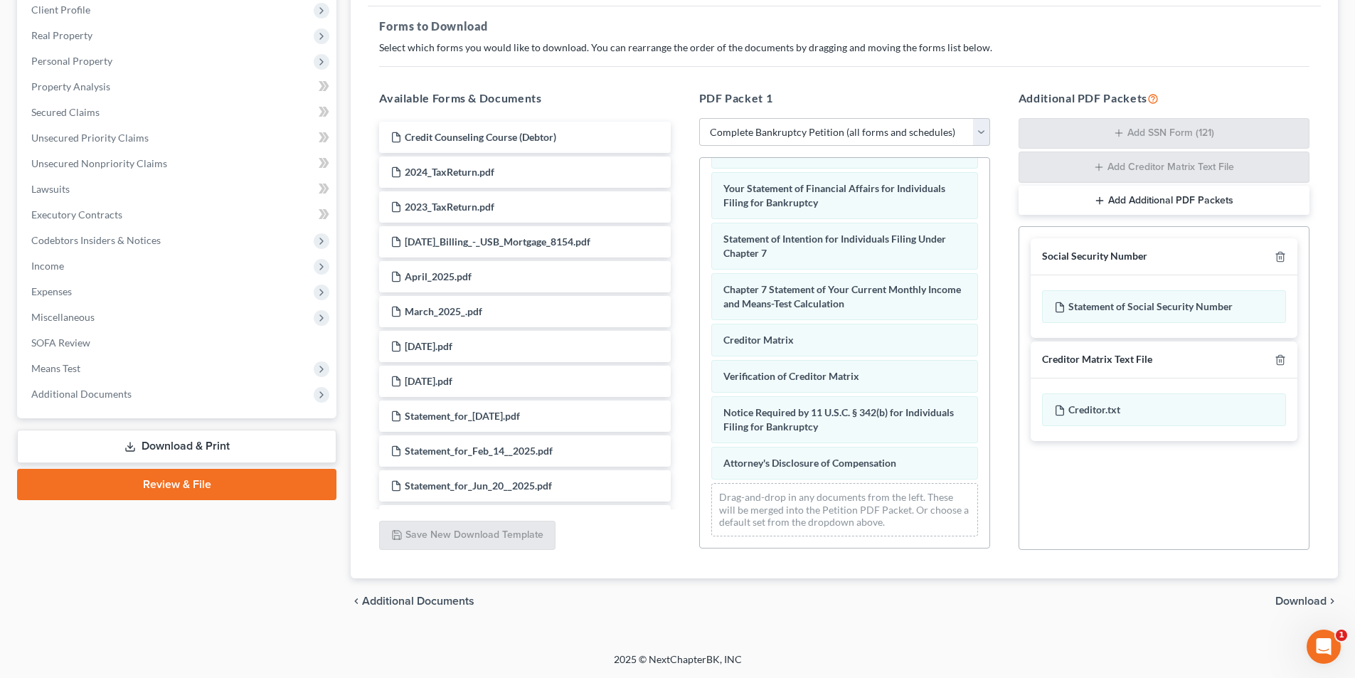
click at [1307, 600] on span "Download" at bounding box center [1300, 600] width 51 height 11
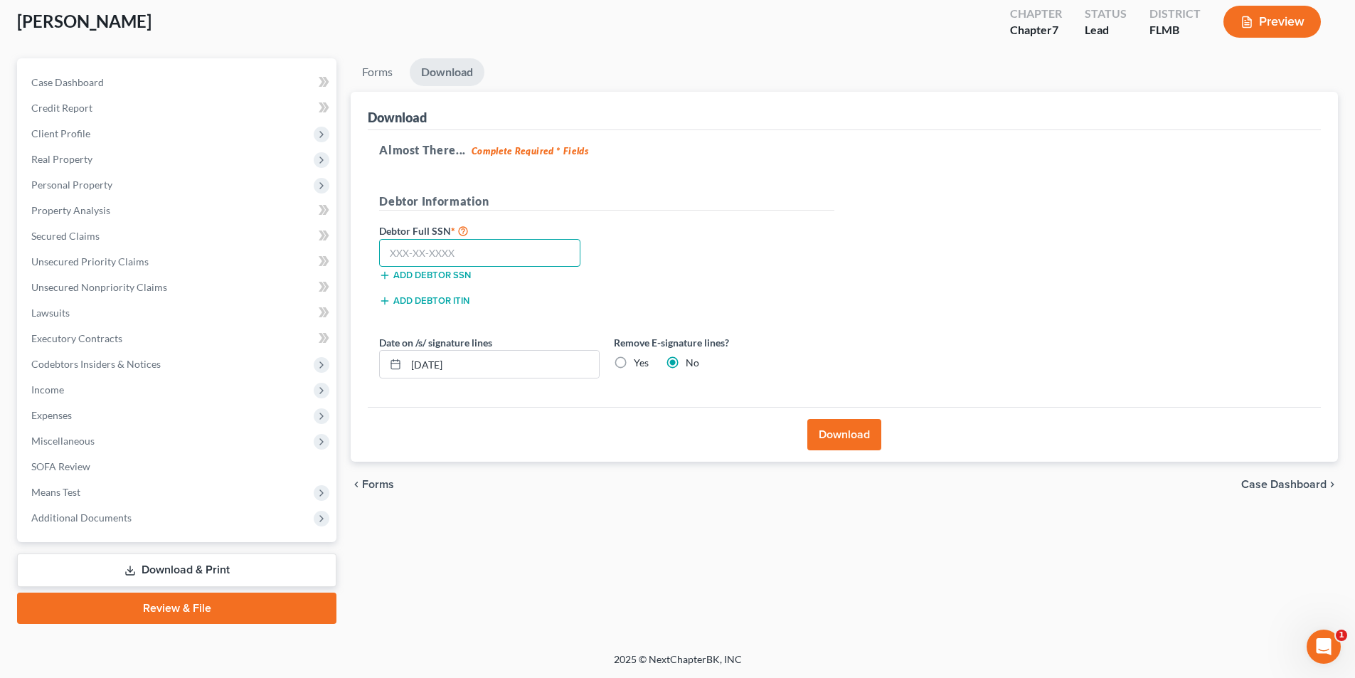
click at [416, 252] on input "text" at bounding box center [479, 253] width 201 height 28
type input "168-54-9661"
click at [825, 426] on button "Download" at bounding box center [844, 434] width 74 height 31
